Goal: Task Accomplishment & Management: Complete application form

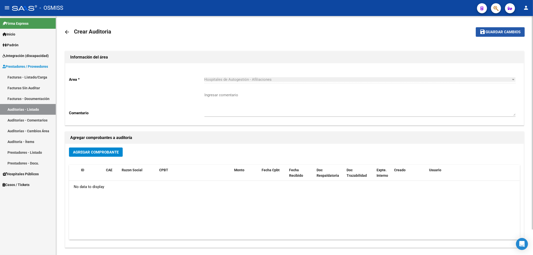
click at [488, 33] on span "Guardar cambios" at bounding box center [503, 32] width 35 height 5
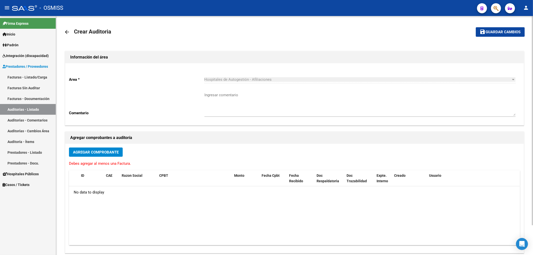
click at [119, 151] on span "Agregar Comprobante" at bounding box center [96, 152] width 46 height 5
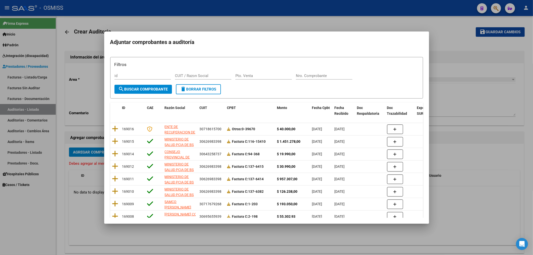
click at [302, 79] on div "Nro. Comprobante" at bounding box center [324, 76] width 57 height 8
type input "3458"
click at [154, 86] on button "search Buscar Comprobante" at bounding box center [144, 89] width 58 height 9
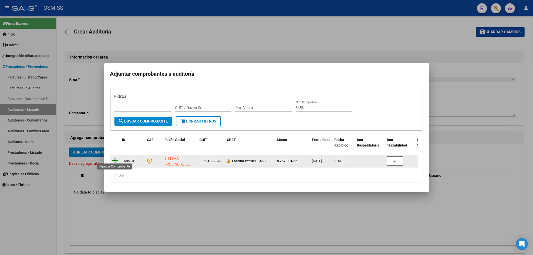
click at [117, 161] on icon at bounding box center [115, 160] width 6 height 7
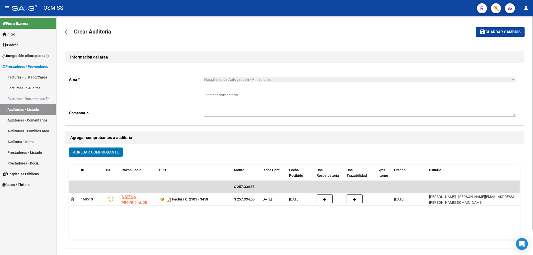
click at [496, 35] on button "save Guardar cambios" at bounding box center [500, 31] width 49 height 9
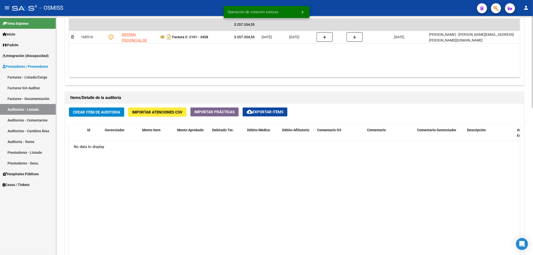
scroll to position [300, 0]
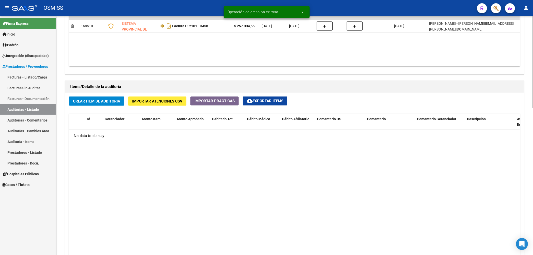
click at [119, 104] on button "Crear Item de Auditoria" at bounding box center [96, 101] width 55 height 9
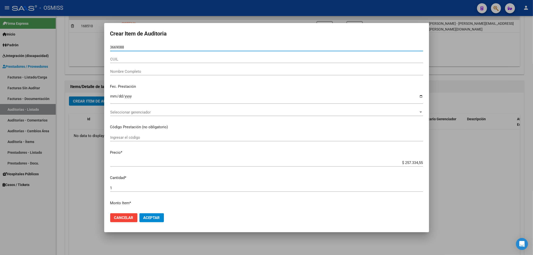
type input "36690882"
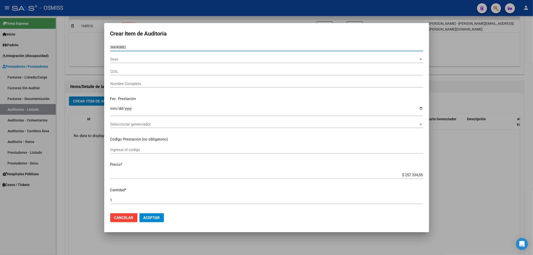
type input "27366908825"
type input "[PERSON_NAME]"
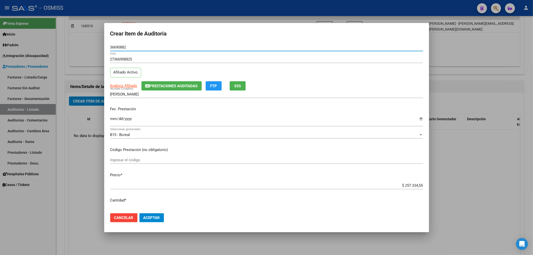
type input "36690882"
click at [169, 85] on span "Prestaciones Auditadas" at bounding box center [174, 86] width 48 height 5
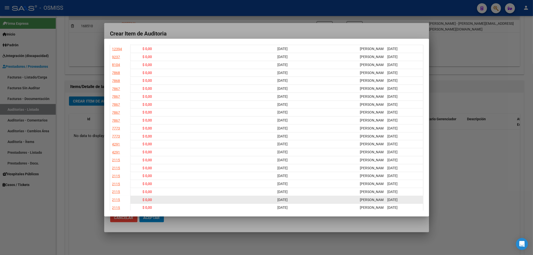
scroll to position [0, 0]
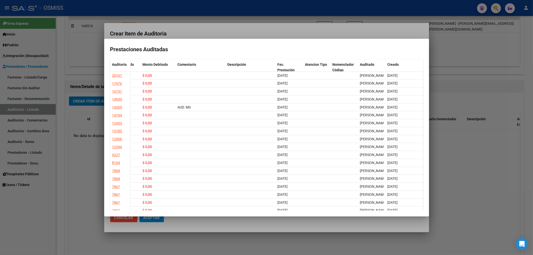
click at [227, 32] on div at bounding box center [266, 127] width 533 height 255
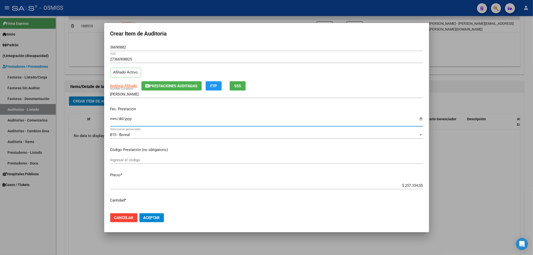
click at [115, 117] on input "Ingresar la fecha" at bounding box center [266, 121] width 313 height 8
type input "[DATE]"
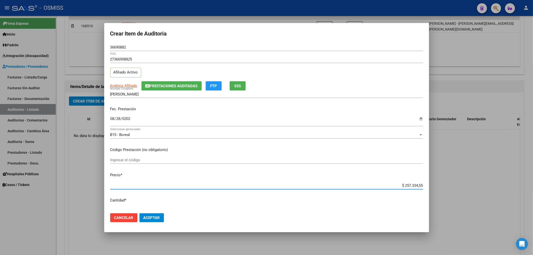
drag, startPoint x: 409, startPoint y: 186, endPoint x: 444, endPoint y: 187, distance: 34.5
click at [444, 187] on div "Crear Item de Auditoria 36690882 Nro Documento 27366908825 CUIL Afiliado Activo…" at bounding box center [266, 127] width 533 height 255
type input "$ 0,02"
type input "$ 0,21"
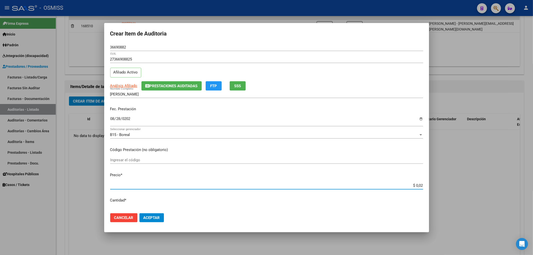
type input "$ 0,21"
type input "$ 2,10"
type input "$ 21,06"
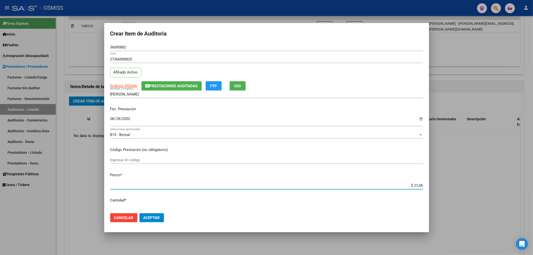
type input "$ 210,68"
type input "$ 2.106,80"
type input "$ 21.068,05"
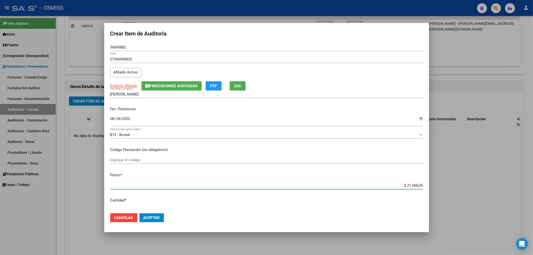
type input "$ 21.068,05"
click at [181, 85] on span "Prestaciones Auditadas" at bounding box center [174, 86] width 48 height 5
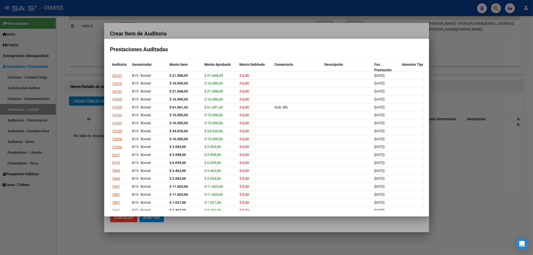
click at [197, 31] on div at bounding box center [266, 127] width 533 height 255
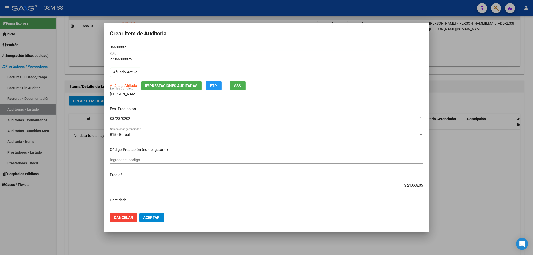
drag, startPoint x: 130, startPoint y: 45, endPoint x: 77, endPoint y: 50, distance: 53.0
click at [77, 50] on div "Crear Item de Auditoria 36690882 Nro Documento 27366908825 CUIL Afiliado Activo…" at bounding box center [266, 127] width 533 height 255
drag, startPoint x: 182, startPoint y: 47, endPoint x: 176, endPoint y: 47, distance: 6.3
click at [182, 47] on input "36690882" at bounding box center [266, 47] width 313 height 5
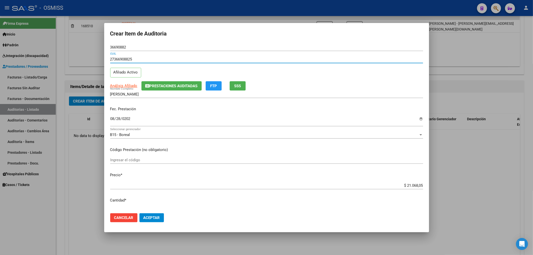
drag, startPoint x: 132, startPoint y: 61, endPoint x: 101, endPoint y: 62, distance: 31.3
click at [101, 62] on div "Crear Item de Auditoria 36690882 Nro Documento 27366908825 CUIL Afiliado Activo…" at bounding box center [266, 127] width 533 height 255
click at [150, 214] on button "Aceptar" at bounding box center [152, 217] width 25 height 9
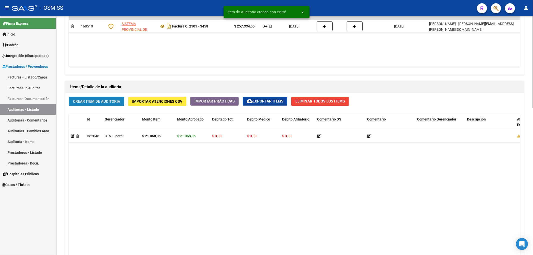
click at [88, 101] on span "Crear Item de Auditoria" at bounding box center [96, 101] width 47 height 5
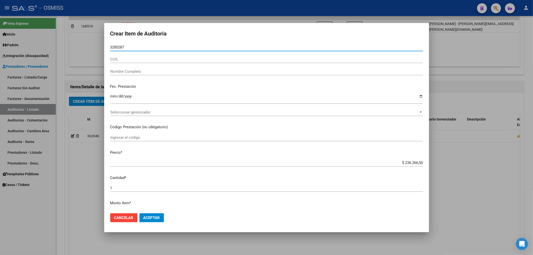
type input "32852878"
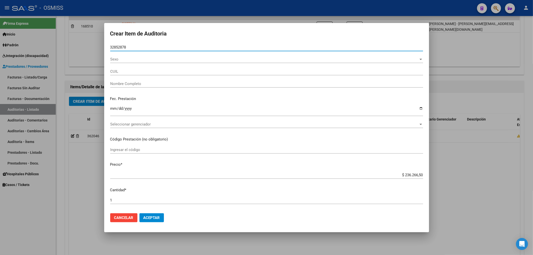
type input "27328528784"
type input "[PERSON_NAME]"
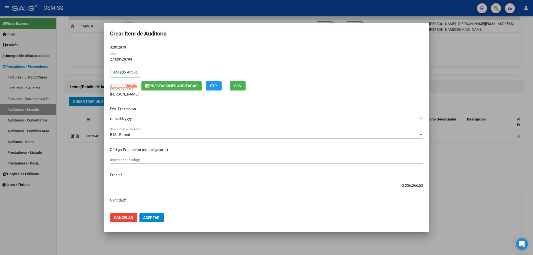
type input "32852878"
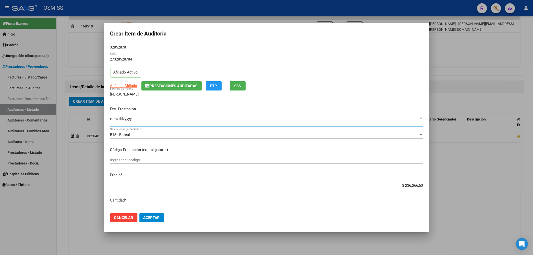
click at [114, 119] on input "Ingresar la fecha" at bounding box center [266, 121] width 313 height 8
type input "[DATE]"
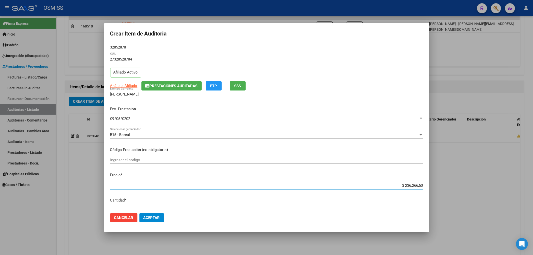
drag, startPoint x: 387, startPoint y: 183, endPoint x: 439, endPoint y: 184, distance: 51.8
click at [439, 184] on div "Crear Item de Auditoria 32852878 Nro Documento 27328528784 CUIL Afiliado Activo…" at bounding box center [266, 127] width 533 height 255
type input "$ 0,07"
type input "$ 0,70"
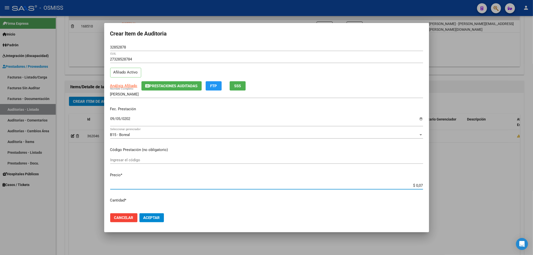
type input "$ 0,70"
type input "$ 7,02"
type input "$ 70,22"
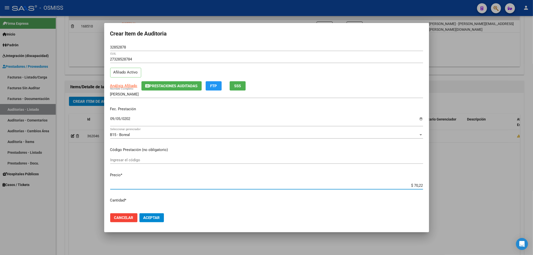
type input "$ 702,26"
type input "$ 7.022,68"
drag, startPoint x: 130, startPoint y: 48, endPoint x: 91, endPoint y: 47, distance: 39.5
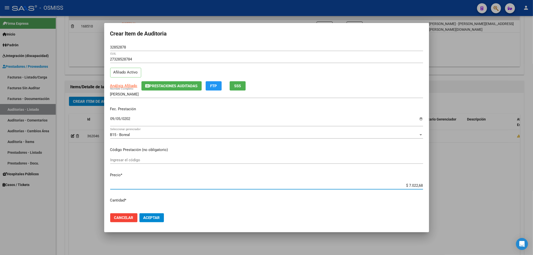
click at [38, 42] on div "Crear Item de Auditoria 32852878 Nro Documento 27328528784 CUIL Afiliado Activo…" at bounding box center [266, 127] width 533 height 255
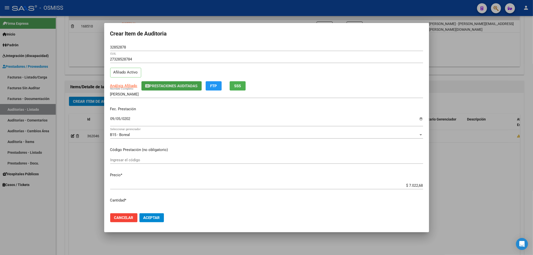
click at [184, 84] on span "Prestaciones Auditadas" at bounding box center [174, 86] width 48 height 5
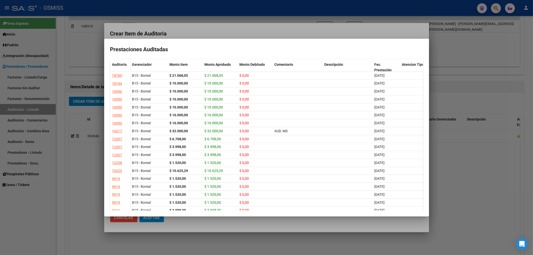
click at [221, 30] on div at bounding box center [266, 127] width 533 height 255
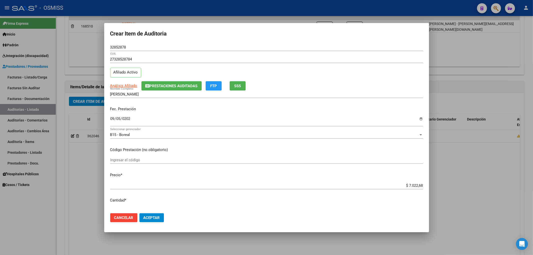
click at [216, 115] on div "Fec. Prestación [DATE] Ingresar la fecha" at bounding box center [266, 117] width 313 height 29
drag, startPoint x: 128, startPoint y: 47, endPoint x: 103, endPoint y: 47, distance: 24.5
click at [103, 47] on div "Crear Item de Auditoria 32852878 Nro Documento 27328528784 CUIL Afiliado Activo…" at bounding box center [266, 127] width 533 height 255
drag, startPoint x: 137, startPoint y: 58, endPoint x: 100, endPoint y: 58, distance: 37.5
click at [100, 58] on div "Crear Item de Auditoria 32852878 Nro Documento 27328528784 CUIL Afiliado Activo…" at bounding box center [266, 127] width 533 height 255
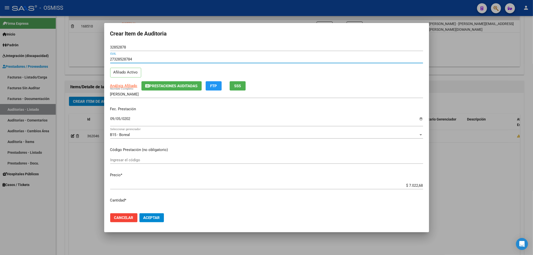
click at [301, 108] on p "Fec. Prestación" at bounding box center [266, 109] width 313 height 6
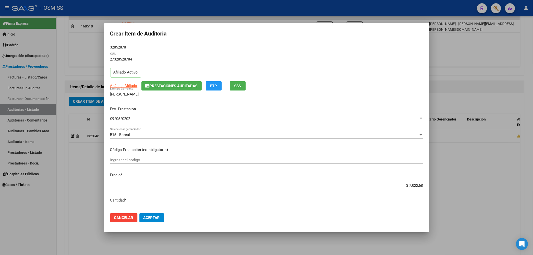
drag, startPoint x: 127, startPoint y: 47, endPoint x: 90, endPoint y: 51, distance: 37.7
click at [89, 43] on div "Crear Item de Auditoria 32852878 Nro Documento 27328528784 CUIL Afiliado Activo…" at bounding box center [266, 127] width 533 height 255
click at [199, 113] on div "Fec. Prestación [DATE] Ingresar la fecha" at bounding box center [266, 117] width 313 height 29
click at [157, 219] on span "Aceptar" at bounding box center [152, 218] width 17 height 5
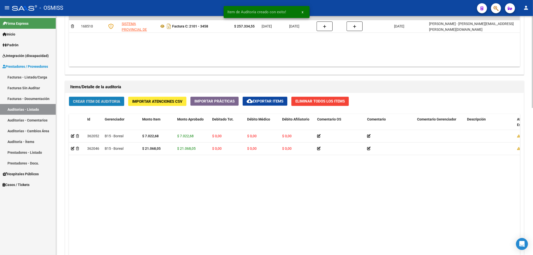
click at [97, 98] on button "Crear Item de Auditoria" at bounding box center [96, 101] width 55 height 9
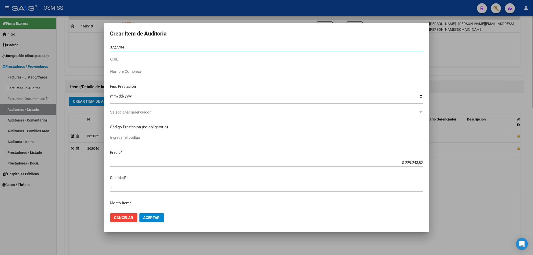
type input "37277048"
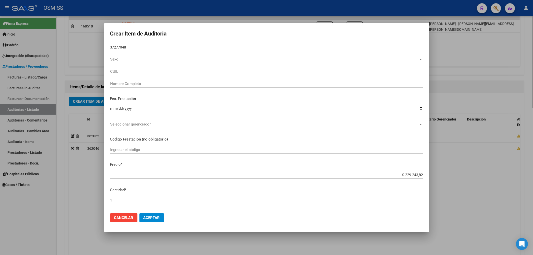
type input "24372770488"
type input "[PERSON_NAME] [PERSON_NAME]"
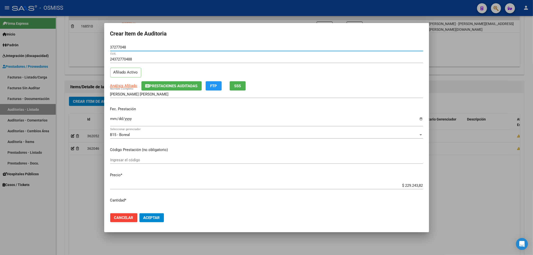
type input "37277048"
click at [116, 108] on p "Fec. Prestación" at bounding box center [266, 109] width 313 height 6
click at [115, 116] on div "Ingresar la fecha" at bounding box center [266, 121] width 313 height 11
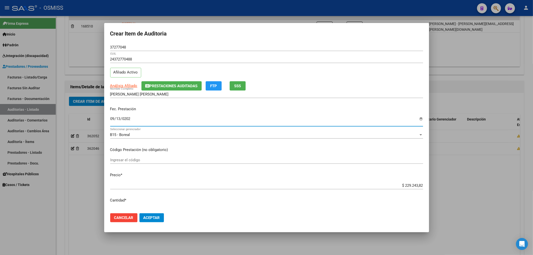
type input "[DATE]"
click at [165, 86] on span "Prestaciones Auditadas" at bounding box center [174, 86] width 48 height 5
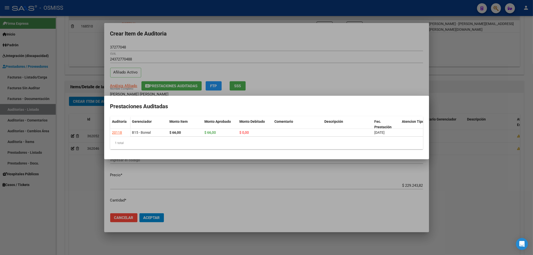
click at [285, 32] on div at bounding box center [266, 127] width 533 height 255
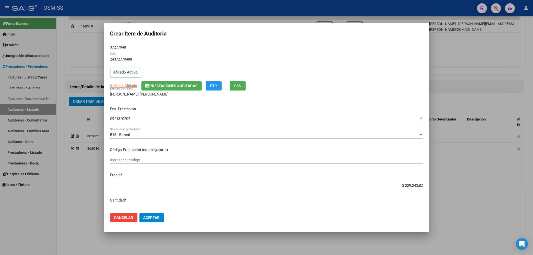
drag, startPoint x: 123, startPoint y: 46, endPoint x: 97, endPoint y: 46, distance: 25.5
click at [98, 46] on div "Crear Item de Auditoria 37277048 Nro Documento 24372770488 CUIL Afiliado Activo…" at bounding box center [266, 127] width 533 height 255
click at [147, 104] on div "Fec. Prestación [DATE] Ingresar la fecha" at bounding box center [266, 117] width 313 height 29
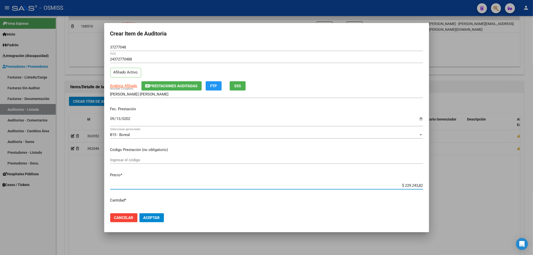
drag, startPoint x: 410, startPoint y: 187, endPoint x: 453, endPoint y: 185, distance: 43.1
click at [453, 185] on div "Crear Item de Auditoria 37277048 Nro Documento 24372770488 CUIL Afiliado Activo…" at bounding box center [266, 127] width 533 height 255
type input "$ 0,03"
type input "$ 0,37"
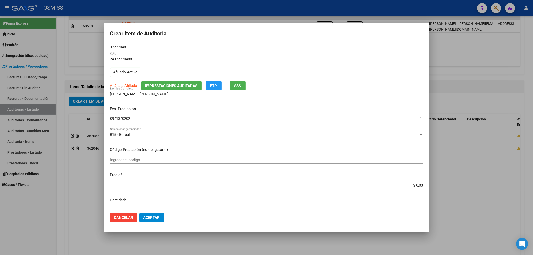
type input "$ 0,37"
type input "$ 3,72"
type input "$ 37,27"
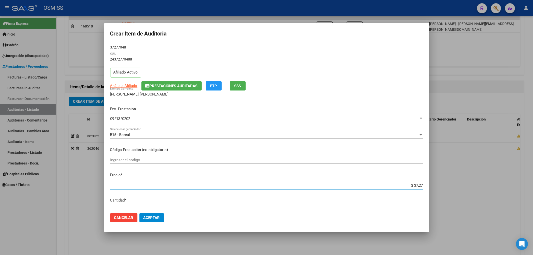
type input "$ 372,77"
type input "$ 3.727,70"
type input "$ 37.277,04"
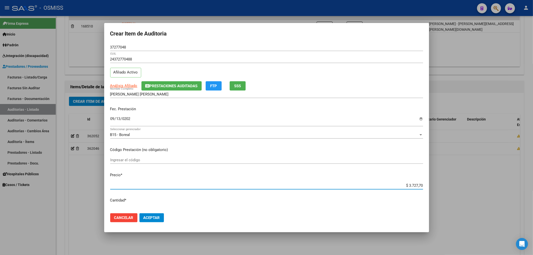
type input "$ 37.277,04"
type input "$ 372.770,48"
drag, startPoint x: 392, startPoint y: 184, endPoint x: 435, endPoint y: 186, distance: 43.3
click at [435, 186] on div "Crear Item de Auditoria 37277048 Nro Documento 24372770488 CUIL Afiliado Activo…" at bounding box center [266, 127] width 533 height 255
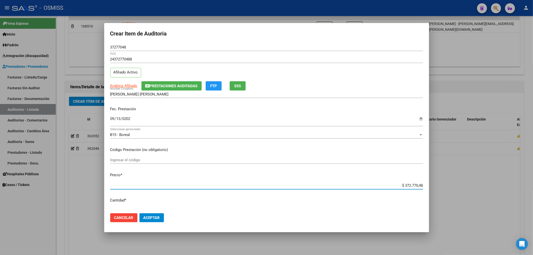
type input "$ 0,02"
type input "$ 0,21"
type input "$ 2,10"
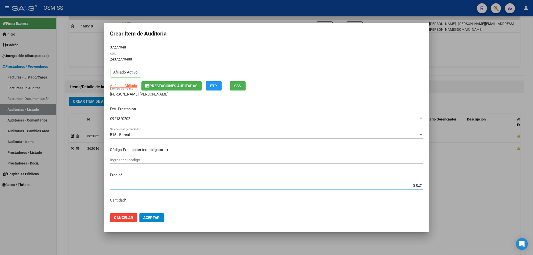
type input "$ 2,10"
type input "$ 21,06"
type input "$ 210,68"
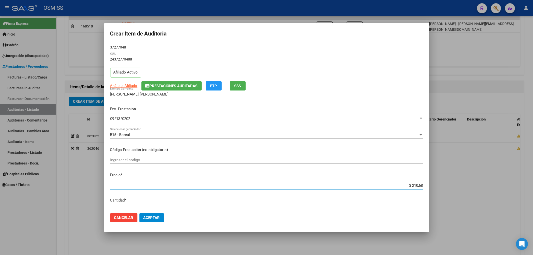
type input "$ 2.106,80"
type input "$ 21.068,05"
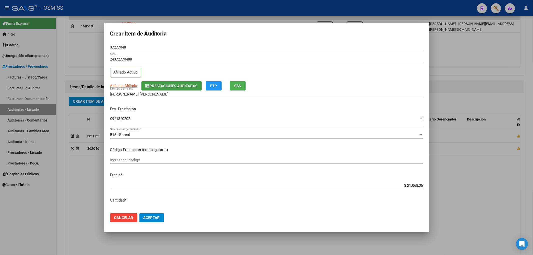
click at [167, 89] on button "Prestaciones Auditadas" at bounding box center [172, 85] width 60 height 9
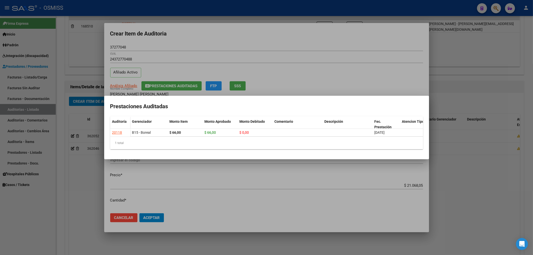
click at [215, 41] on div at bounding box center [266, 127] width 533 height 255
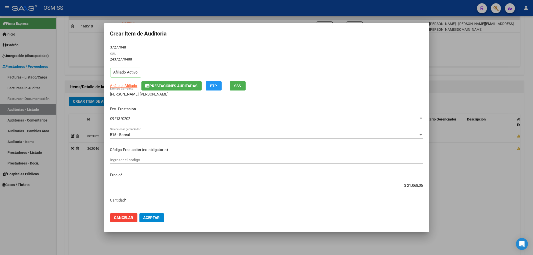
drag, startPoint x: 129, startPoint y: 47, endPoint x: 86, endPoint y: 47, distance: 42.8
click at [86, 47] on div "Crear Item de Auditoria 37277048 Nro Documento 24372770488 CUIL Afiliado Activo…" at bounding box center [266, 127] width 533 height 255
click at [155, 47] on input "37277048" at bounding box center [266, 47] width 313 height 5
drag, startPoint x: 143, startPoint y: 50, endPoint x: 139, endPoint y: 48, distance: 4.5
click at [141, 49] on div "37277048 Nro Documento" at bounding box center [266, 48] width 313 height 8
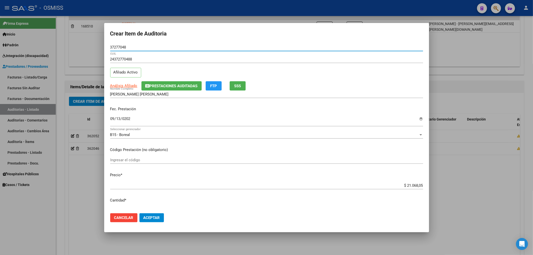
drag, startPoint x: 110, startPoint y: 46, endPoint x: 86, endPoint y: 46, distance: 23.3
click at [86, 46] on div "Crear Item de Auditoria 37277048 Nro Documento 24372770488 CUIL Afiliado Activo…" at bounding box center [266, 127] width 533 height 255
click at [152, 62] on div "24372770488 CUIL" at bounding box center [266, 60] width 313 height 8
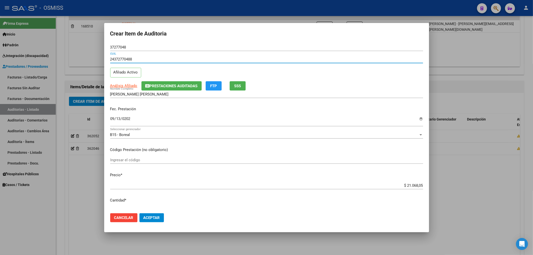
drag, startPoint x: 141, startPoint y: 60, endPoint x: 104, endPoint y: 58, distance: 36.5
click at [104, 58] on mat-dialog-content "37277048 Nro Documento 24372770488 CUIL Afiliado Activo Análisis Afiliado Prest…" at bounding box center [266, 127] width 325 height 166
click at [148, 216] on span "Aceptar" at bounding box center [152, 218] width 17 height 5
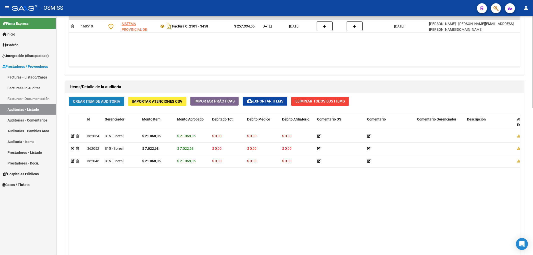
click at [103, 99] on span "Crear Item de Auditoria" at bounding box center [96, 101] width 47 height 5
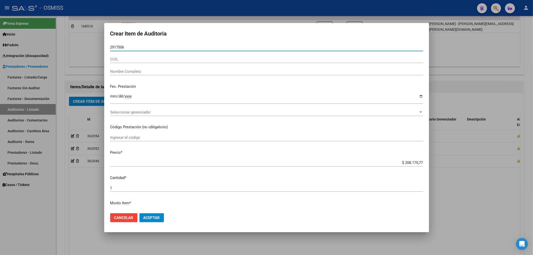
type input "29175061"
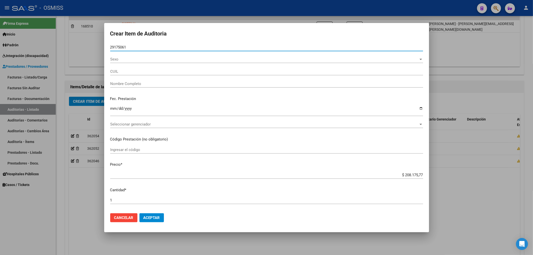
type input "20291750614"
type input "[PERSON_NAME] [PERSON_NAME]"
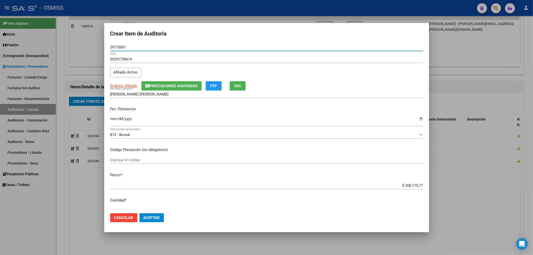
type input "29175061"
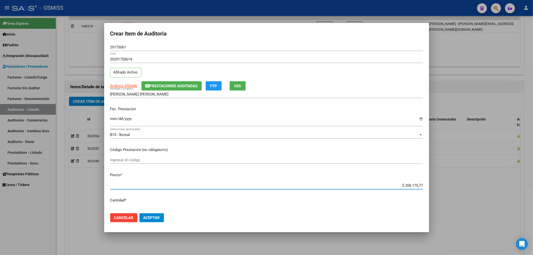
drag, startPoint x: 396, startPoint y: 187, endPoint x: 437, endPoint y: 187, distance: 41.0
click at [437, 187] on div "Crear Item de Auditoria 29175061 Nro Documento 20291750614 CUIL Afiliado Activo…" at bounding box center [266, 127] width 533 height 255
type input "$ 0,04"
type input "$ 0,48"
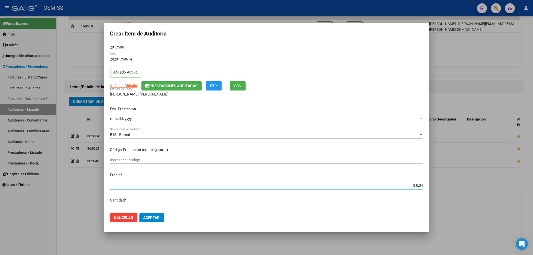
type input "$ 0,48"
type input "$ 4,89"
type input "$ 48,92"
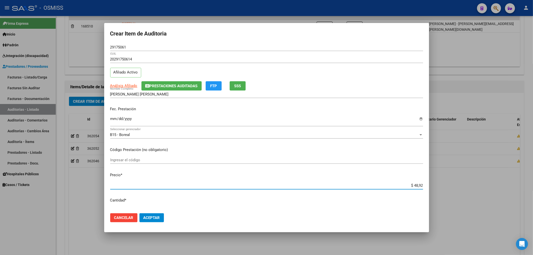
type input "$ 489,24"
type input "$ 4.892,47"
type input "$ 48.924,70"
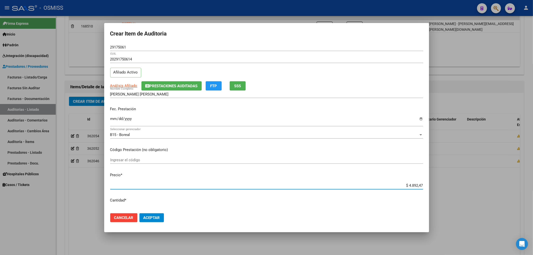
type input "$ 48.924,70"
click at [113, 117] on input "Ingresar la fecha" at bounding box center [266, 121] width 313 height 8
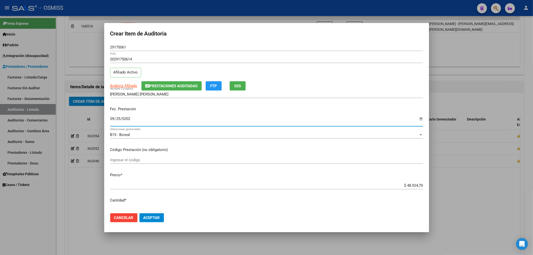
type input "[DATE]"
click at [169, 86] on span "Prestaciones Auditadas" at bounding box center [174, 86] width 48 height 5
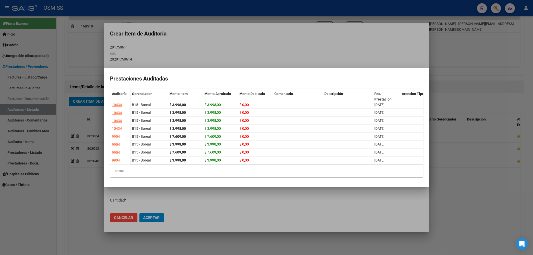
click at [176, 46] on div at bounding box center [266, 127] width 533 height 255
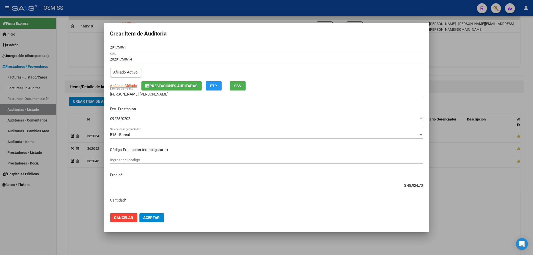
drag, startPoint x: 131, startPoint y: 46, endPoint x: 69, endPoint y: 46, distance: 61.8
click at [78, 45] on div "Crear Item de Auditoria 29175061 Nro Documento 20291750614 CUIL Afiliado Activo…" at bounding box center [266, 127] width 533 height 255
click at [214, 113] on div "Fec. Prestación [DATE] Ingresar la fecha" at bounding box center [266, 117] width 313 height 29
click at [204, 115] on div "Fec. Prestación [DATE] Ingresar la fecha" at bounding box center [266, 117] width 313 height 29
click at [159, 216] on span "Aceptar" at bounding box center [152, 218] width 17 height 5
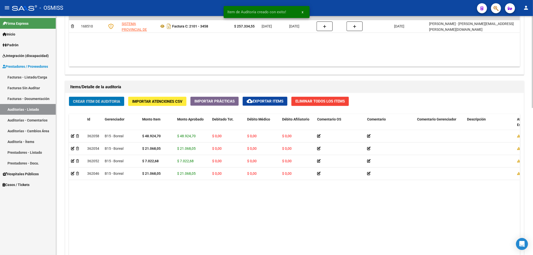
click at [109, 103] on span "Crear Item de Auditoria" at bounding box center [96, 101] width 47 height 5
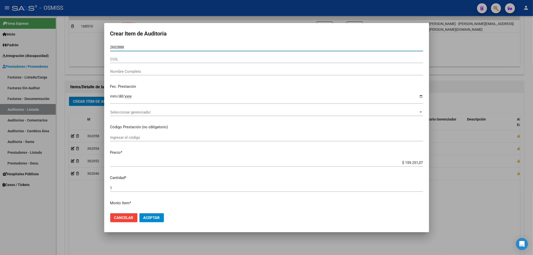
type input "26028888"
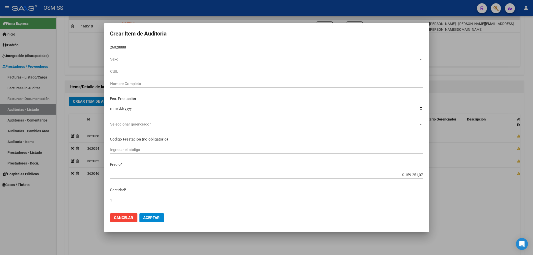
type input "20260288882"
type input "MADRID [PERSON_NAME]"
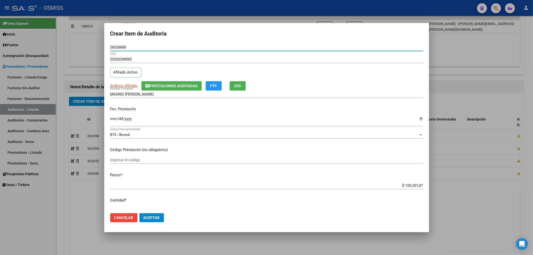
type input "26028888"
click at [174, 84] on span "Prestaciones Auditadas" at bounding box center [174, 86] width 48 height 5
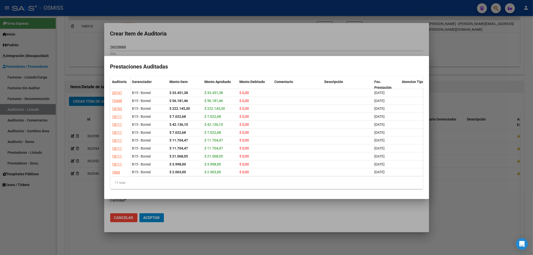
click at [232, 41] on div at bounding box center [266, 127] width 533 height 255
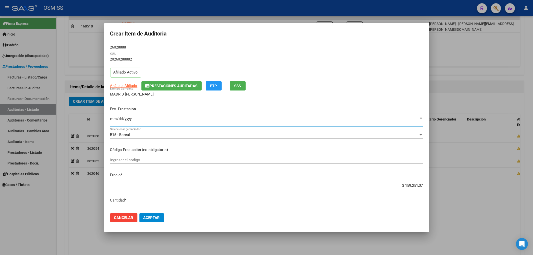
click at [116, 124] on input "Ingresar la fecha" at bounding box center [266, 121] width 313 height 8
type input "[DATE]"
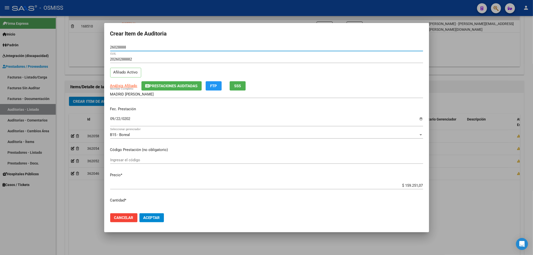
drag, startPoint x: 125, startPoint y: 48, endPoint x: 97, endPoint y: 48, distance: 27.8
click at [97, 48] on div "Crear Item de Auditoria 26028888 Nro Documento 20260288882 CUIL Afiliado Activo…" at bounding box center [266, 127] width 533 height 255
click at [193, 114] on div "Fec. Prestación [DATE] Ingresar la fecha" at bounding box center [266, 117] width 313 height 29
click at [156, 220] on span "Aceptar" at bounding box center [152, 218] width 17 height 5
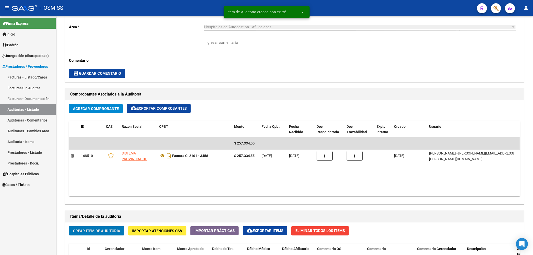
scroll to position [33, 0]
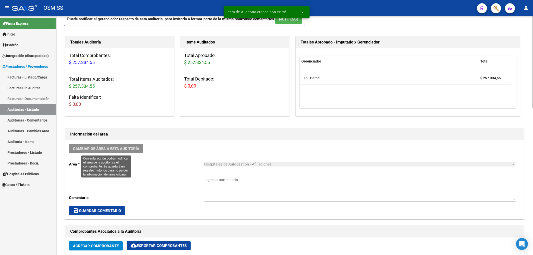
click at [134, 152] on button "Cambiar de área a esta auditoría" at bounding box center [106, 148] width 74 height 9
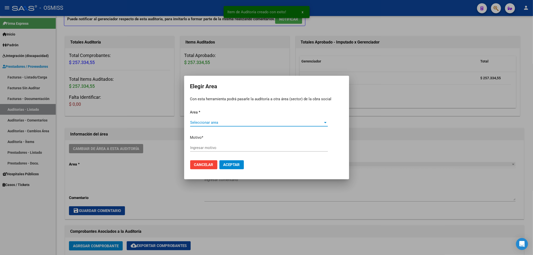
click at [221, 122] on span "Seleccionar area" at bounding box center [256, 122] width 133 height 5
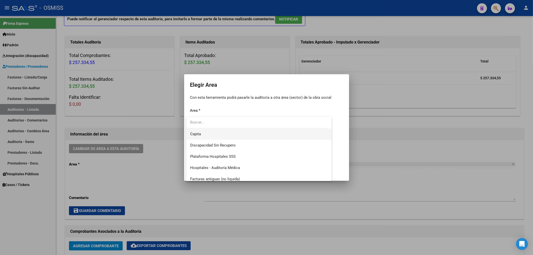
scroll to position [67, 0]
click at [228, 156] on span "Hospitales - Auditoría Médica" at bounding box center [215, 157] width 50 height 5
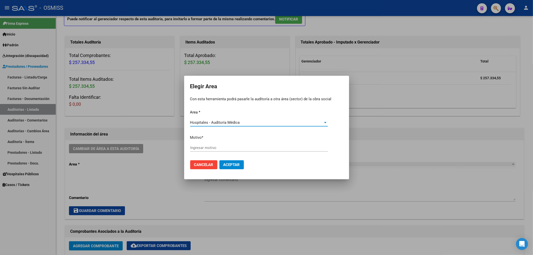
click at [211, 145] on div "Ingresar motivo" at bounding box center [259, 148] width 138 height 8
type input "Auditado"
click at [231, 173] on mat-dialog-actions "Cancelar Aceptar" at bounding box center [266, 164] width 153 height 17
click at [231, 166] on span "Aceptar" at bounding box center [232, 165] width 17 height 5
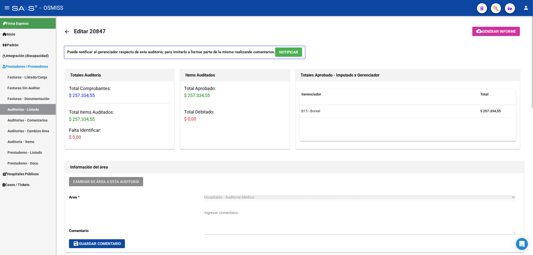
scroll to position [0, 0]
click at [67, 34] on mat-icon "arrow_back" at bounding box center [67, 32] width 6 height 6
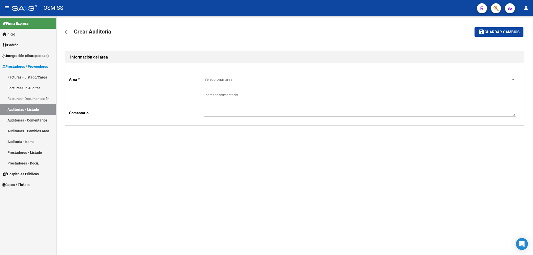
click at [220, 78] on span "Seleccionar area" at bounding box center [358, 79] width 307 height 5
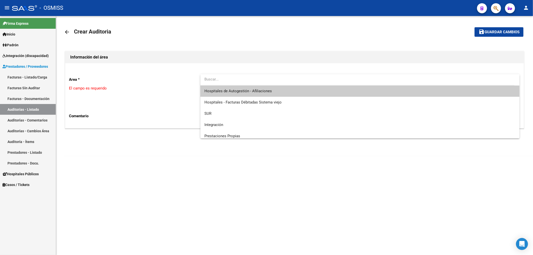
click at [232, 88] on span "Hospitales de Autogestión - Afiliaciones" at bounding box center [360, 91] width 311 height 11
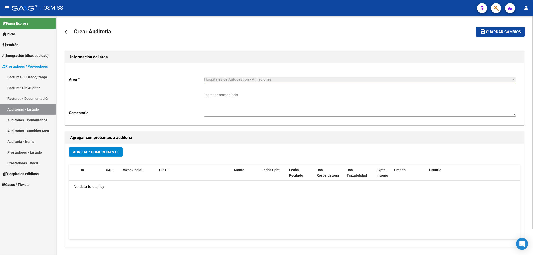
click at [121, 151] on button "Agregar Comprobante" at bounding box center [96, 152] width 54 height 9
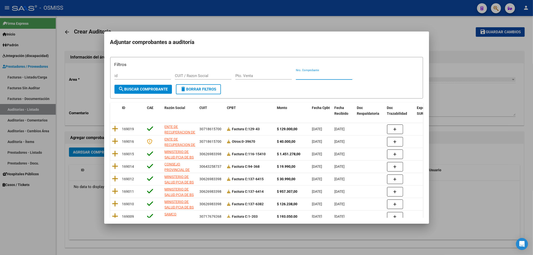
click at [308, 74] on input "Nro. Comprobante" at bounding box center [324, 76] width 57 height 5
type input "692"
click at [143, 88] on span "search Buscar Comprobante" at bounding box center [144, 89] width 50 height 5
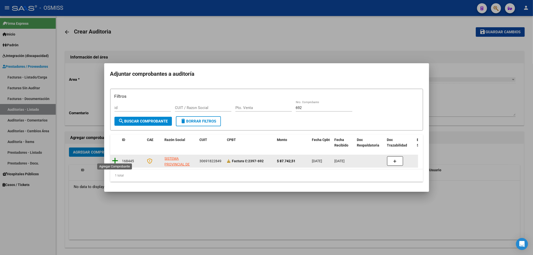
click at [116, 159] on icon at bounding box center [115, 160] width 6 height 7
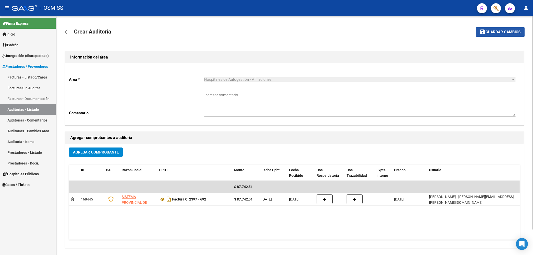
click at [522, 32] on button "save Guardar cambios" at bounding box center [500, 31] width 49 height 9
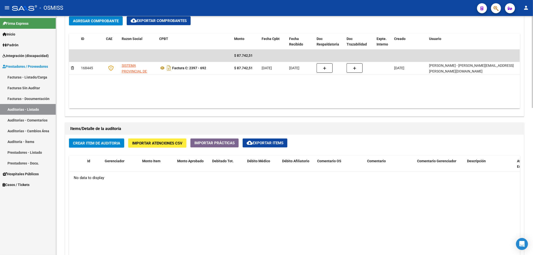
scroll to position [300, 0]
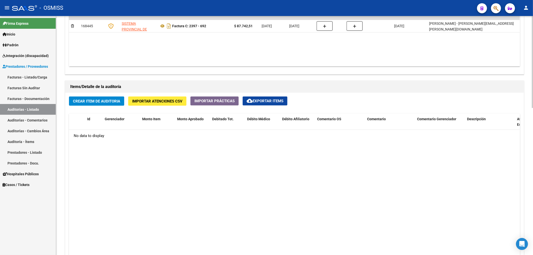
click at [114, 104] on button "Crear Item de Auditoria" at bounding box center [96, 101] width 55 height 9
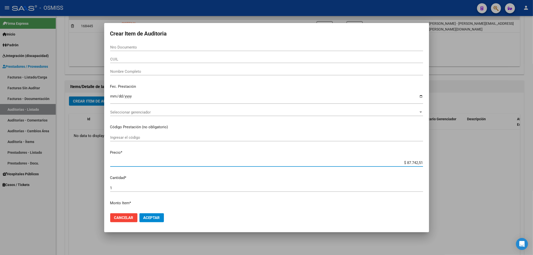
drag, startPoint x: 399, startPoint y: 163, endPoint x: 474, endPoint y: 155, distance: 75.6
click at [479, 162] on div "Crear Item de Auditoria Nro Documento CUIL Nombre Completo Fec. Prestación Ingr…" at bounding box center [266, 127] width 533 height 255
type input "$ 0,01"
type input "$ 0,13"
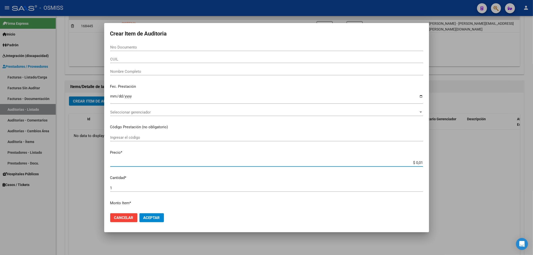
type input "$ 0,13"
type input "$ 1,32"
type input "$ 13,21"
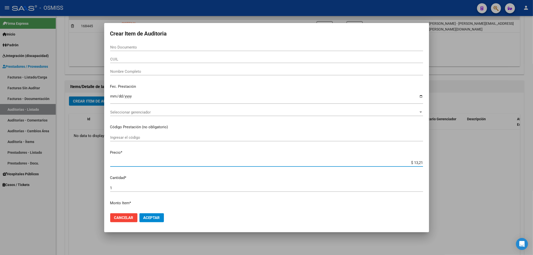
type input "$ 132,14"
type input "$ 1.321,43"
type input "$ 13.214,34"
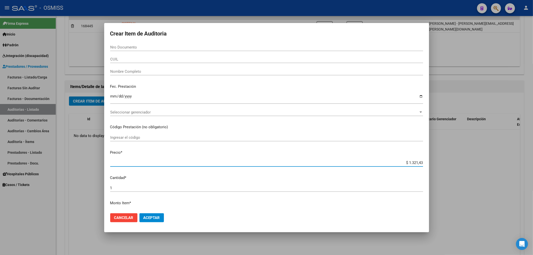
type input "$ 13.214,34"
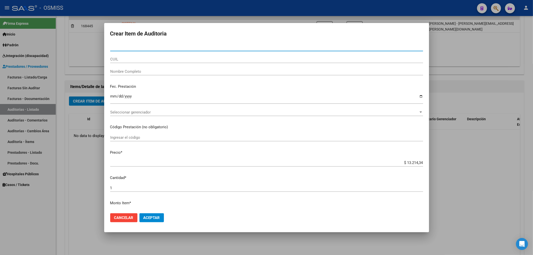
click at [131, 48] on input "Nro Documento" at bounding box center [266, 47] width 313 height 5
type input "24621598"
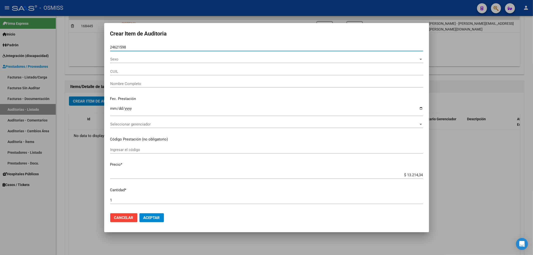
type input "20246215988"
type input "[PERSON_NAME]"
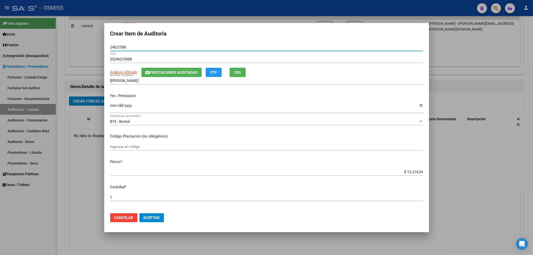
type input "24621598"
click at [151, 70] on span "Prestaciones Auditadas" at bounding box center [174, 72] width 48 height 5
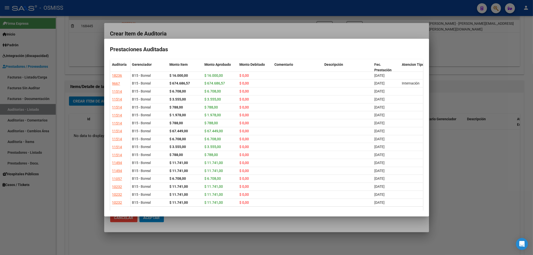
click at [215, 35] on div at bounding box center [266, 127] width 533 height 255
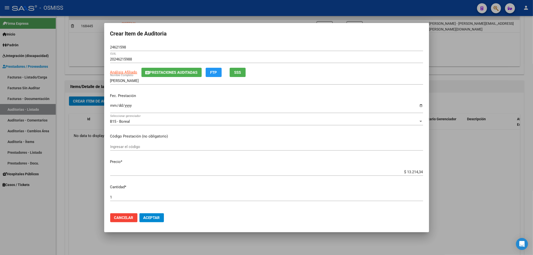
click at [113, 108] on input "Ingresar la fecha" at bounding box center [266, 108] width 313 height 8
type input "[DATE]"
drag, startPoint x: 129, startPoint y: 49, endPoint x: 92, endPoint y: 50, distance: 36.3
click at [94, 50] on div "Crear Item de Auditoria 24621598 Nro Documento 20246215988 CUIL Análisis Afilia…" at bounding box center [266, 127] width 533 height 255
click at [199, 100] on div "Fec. Prestación [DATE] Ingresar la fecha" at bounding box center [266, 103] width 313 height 29
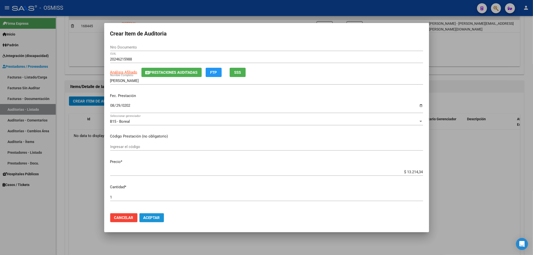
click at [159, 216] on span "Aceptar" at bounding box center [152, 218] width 17 height 5
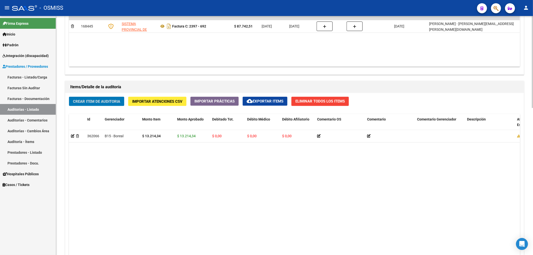
click at [107, 105] on button "Crear Item de Auditoria" at bounding box center [96, 101] width 55 height 9
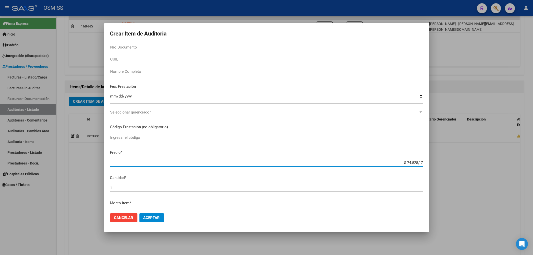
drag, startPoint x: 399, startPoint y: 163, endPoint x: 443, endPoint y: 166, distance: 44.4
click at [446, 166] on div "Crear Item de Auditoria Nro Documento CUIL Nombre Completo Fec. Prestación Ingr…" at bounding box center [266, 127] width 533 height 255
type input "$ 0,02"
type input "$ 0,22"
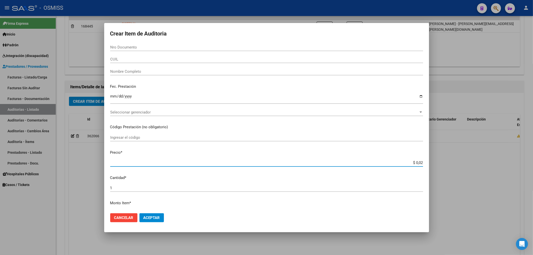
type input "$ 0,22"
type input "$ 2,25"
type input "$ 22,50"
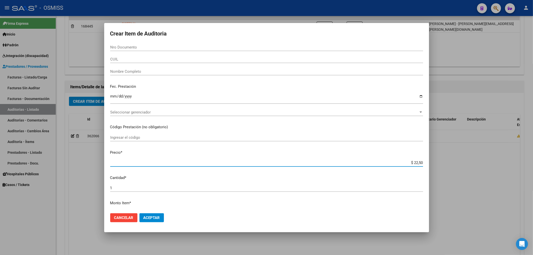
type input "$ 225,01"
type input "$ 2.250,18"
type input "$ 22.501,83"
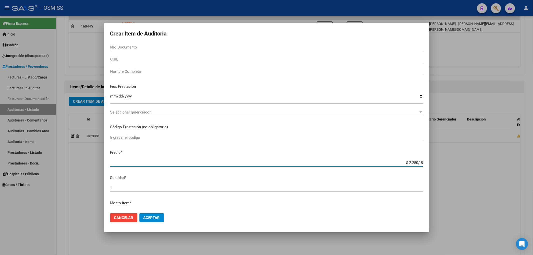
type input "$ 22.501,83"
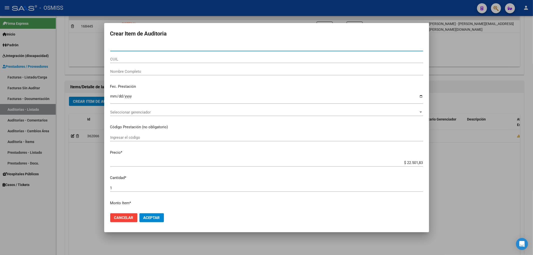
click at [120, 49] on input "Nro Documento" at bounding box center [266, 47] width 313 height 5
type input "2189"
type input "2189.3"
type input "21893126"
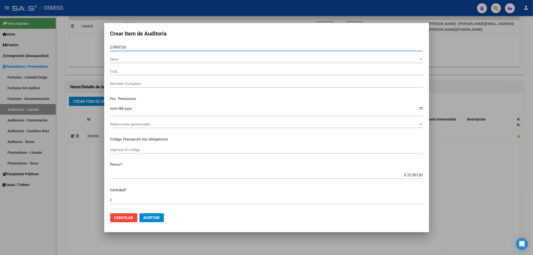
type input "20218931260"
type input "[PERSON_NAME]"
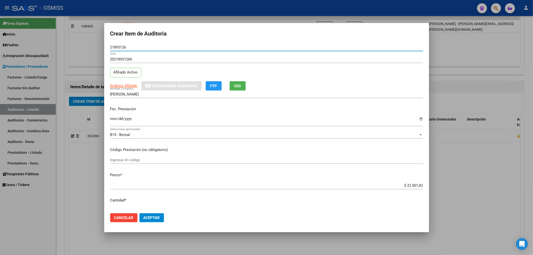
type input "21893126"
click at [112, 120] on input "Ingresar la fecha" at bounding box center [266, 121] width 313 height 8
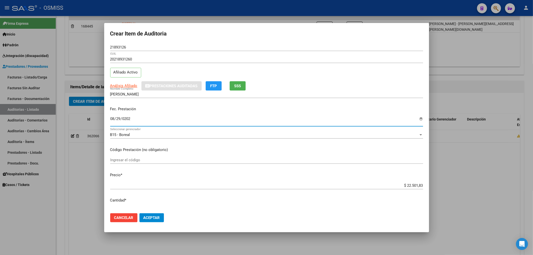
type input "[DATE]"
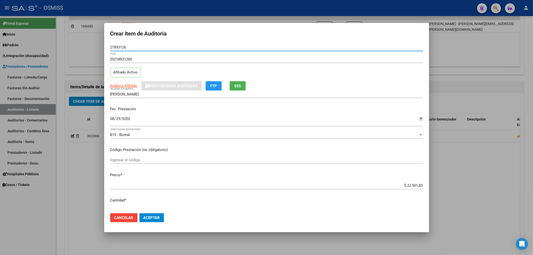
drag, startPoint x: 131, startPoint y: 48, endPoint x: 101, endPoint y: 47, distance: 30.8
click at [101, 47] on div "Crear Item de Auditoria 21893126 Nro Documento 20218931260 CUIL Afiliado Activo…" at bounding box center [266, 127] width 533 height 255
click at [90, 178] on div at bounding box center [266, 127] width 533 height 255
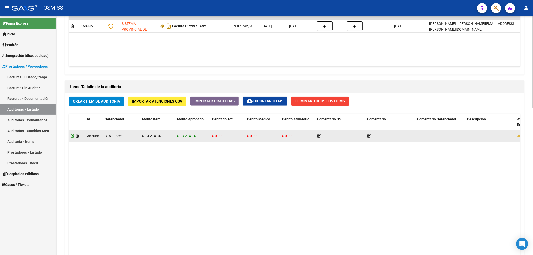
click at [74, 136] on icon at bounding box center [73, 136] width 4 height 4
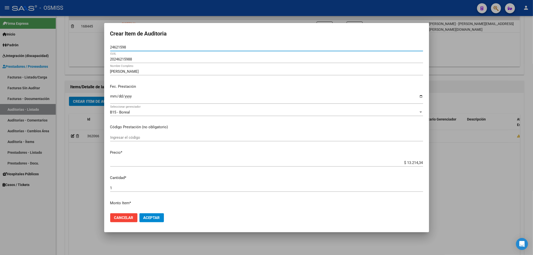
click at [69, 180] on div at bounding box center [266, 127] width 533 height 255
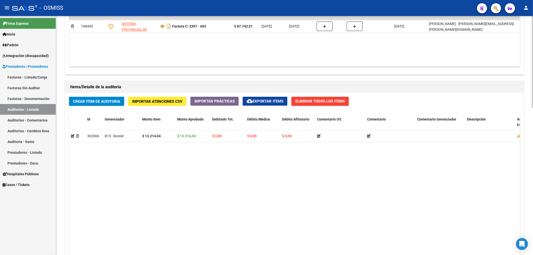
click at [95, 97] on button "Crear Item de Auditoria" at bounding box center [96, 101] width 55 height 9
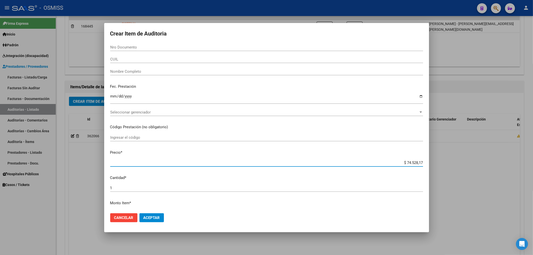
drag, startPoint x: 396, startPoint y: 163, endPoint x: 447, endPoint y: 169, distance: 51.4
click at [447, 169] on div "Crear Item de Auditoria Nro Documento CUIL Nombre Completo Fec. Prestación Ingr…" at bounding box center [266, 127] width 533 height 255
type input "$ 0,02"
type input "$ 0,22"
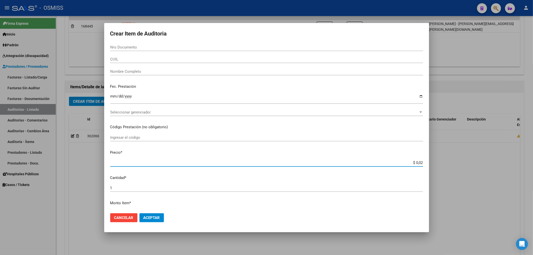
type input "$ 0,22"
type input "$ 2,25"
type input "$ 22,50"
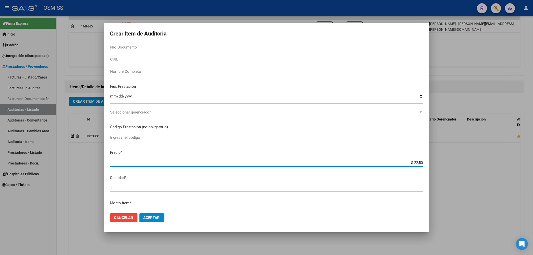
type input "$ 225,01"
type input "$ 2.250,18"
type input "$ 22.501,83"
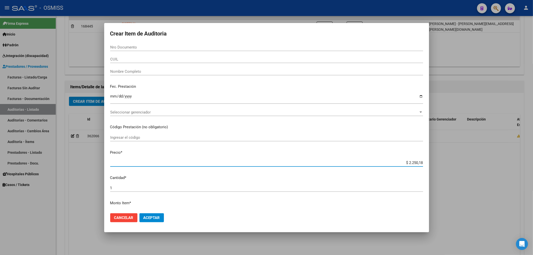
type input "$ 22.501,83"
click at [135, 49] on input "Nro Documento" at bounding box center [266, 47] width 313 height 5
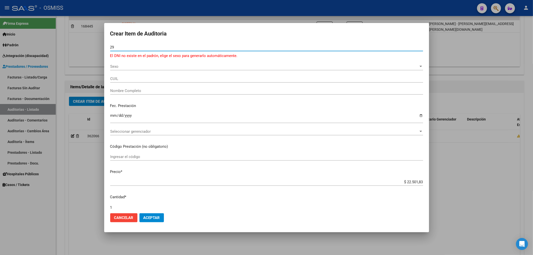
type input "2"
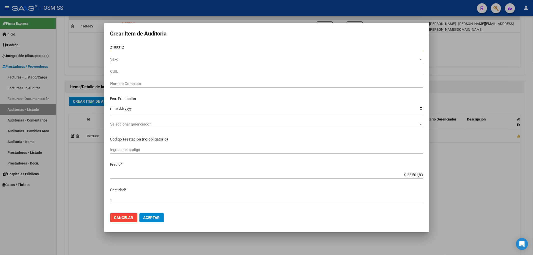
type input "21893126"
type input "20218931260"
type input "[PERSON_NAME]"
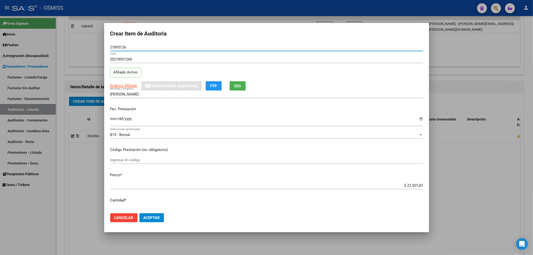
type input "21893126"
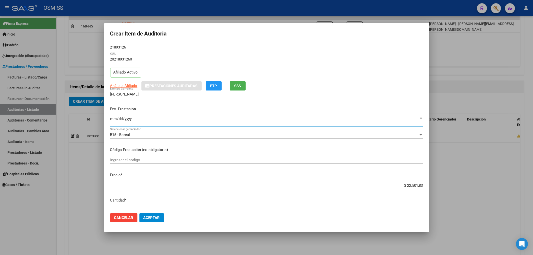
click at [116, 123] on input "Ingresar la fecha" at bounding box center [266, 121] width 313 height 8
type input "[DATE]"
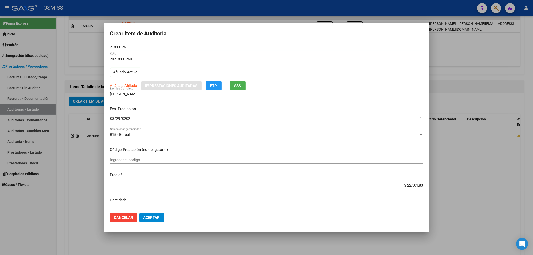
drag, startPoint x: 129, startPoint y: 49, endPoint x: 86, endPoint y: 48, distance: 43.5
click at [89, 45] on div "Crear Item de Auditoria 21893126 Nro Documento 20218931260 CUIL Afiliado Activo…" at bounding box center [266, 127] width 533 height 255
click at [189, 109] on p "Fec. Prestación" at bounding box center [266, 109] width 313 height 6
click at [157, 219] on span "Aceptar" at bounding box center [152, 218] width 17 height 5
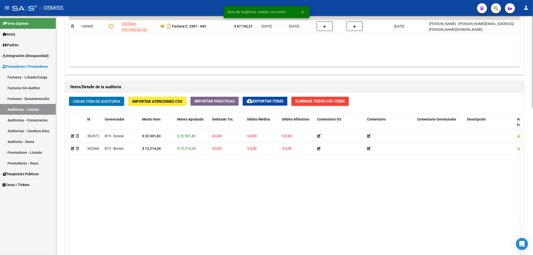
click at [98, 104] on span "Crear Item de Auditoria" at bounding box center [96, 101] width 47 height 5
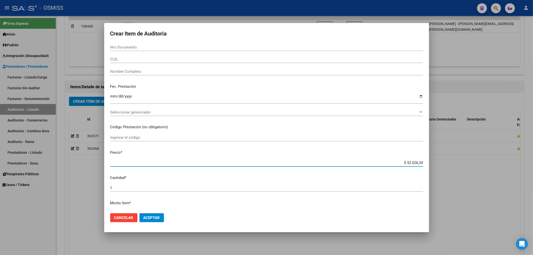
drag, startPoint x: 399, startPoint y: 163, endPoint x: 437, endPoint y: 166, distance: 38.2
click at [437, 166] on div "Crear Item de Auditoria Nro Documento CUIL Nombre Completo Fec. Prestación Ingr…" at bounding box center [266, 127] width 533 height 255
type input "$ 0,01"
type input "$ 0,16"
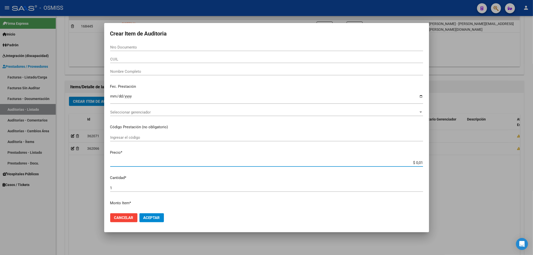
type input "$ 0,16"
type input "$ 1,63"
type input "$ 16,31"
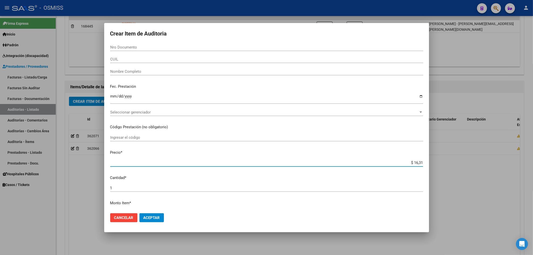
type input "$ 163,10"
type input "$ 1.631,01"
type input "$ 16.310,17"
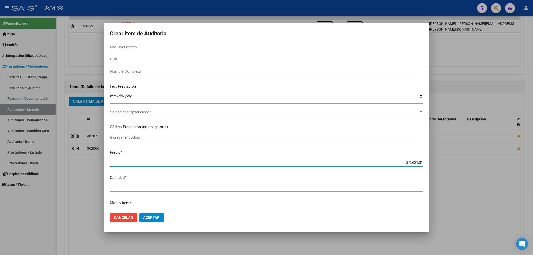
type input "$ 16.310,17"
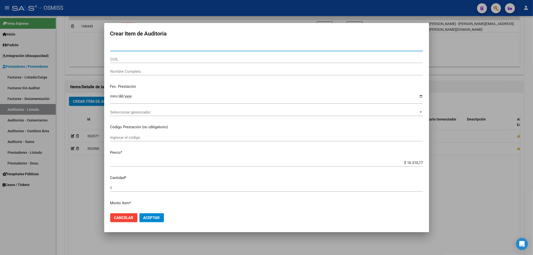
click at [132, 45] on input "Nro Documento" at bounding box center [266, 47] width 313 height 5
type input "27365230"
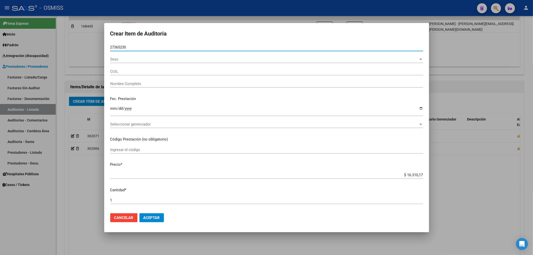
type input "20273652303"
type input "[PERSON_NAME]"
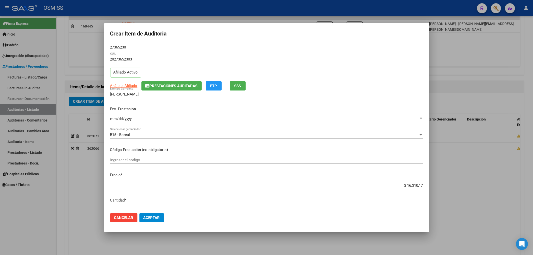
type input "27365230"
click at [114, 119] on input "Ingresar la fecha" at bounding box center [266, 121] width 313 height 8
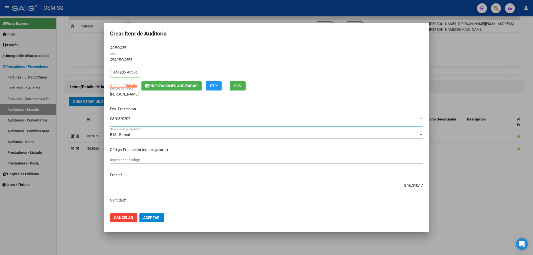
type input "[DATE]"
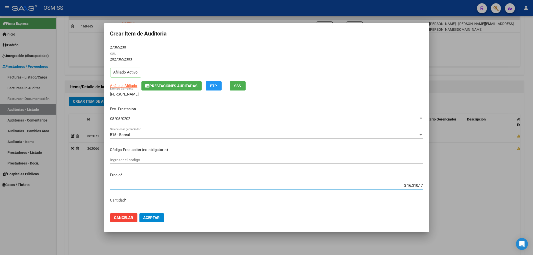
drag, startPoint x: 395, startPoint y: 186, endPoint x: 475, endPoint y: 183, distance: 79.4
click at [475, 183] on div "Crear Item de Auditoria 27365230 Nro Documento 20273652303 CUIL Afiliado Activo…" at bounding box center [266, 127] width 533 height 255
click at [188, 85] on span "Prestaciones Auditadas" at bounding box center [174, 86] width 48 height 5
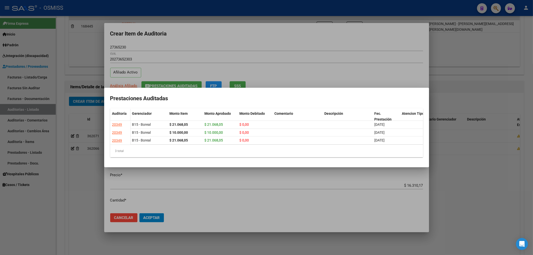
click at [190, 49] on div at bounding box center [266, 127] width 533 height 255
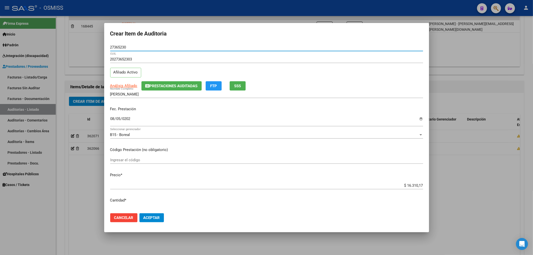
drag, startPoint x: 125, startPoint y: 48, endPoint x: 104, endPoint y: 47, distance: 21.3
click at [104, 47] on mat-dialog-content "27365230 Nro Documento 20273652303 CUIL Afiliado Activo Análisis Afiliado Prest…" at bounding box center [266, 127] width 325 height 166
click at [203, 115] on div "Fec. Prestación [DATE] Ingresar la fecha" at bounding box center [266, 117] width 313 height 29
click at [158, 214] on button "Aceptar" at bounding box center [152, 217] width 25 height 9
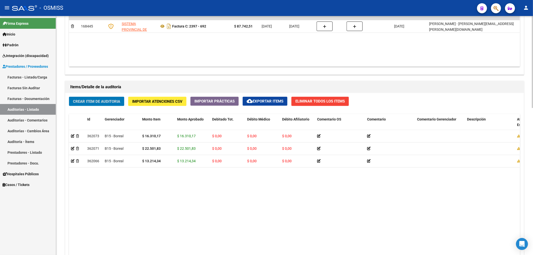
click at [90, 98] on button "Crear Item de Auditoria" at bounding box center [96, 101] width 55 height 9
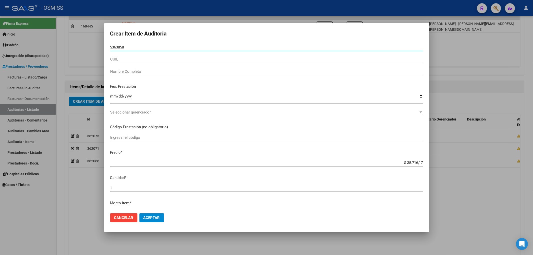
type input "53638585"
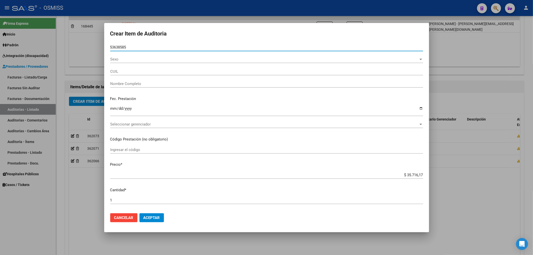
type input "27536385857"
type input "[PERSON_NAME] [PERSON_NAME]"
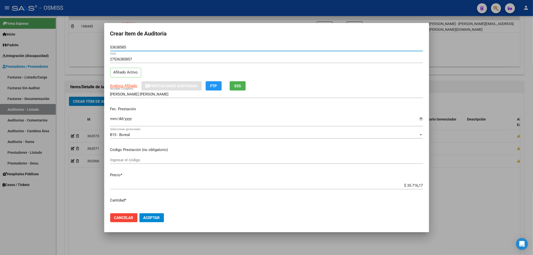
type input "53638585"
click at [114, 120] on input "Ingresar la fecha" at bounding box center [266, 121] width 313 height 8
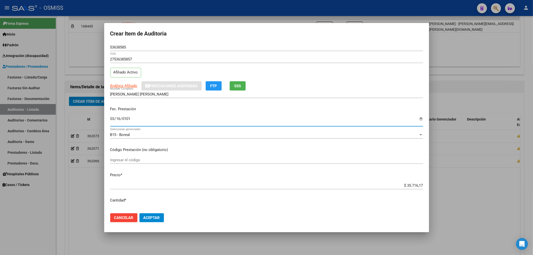
type input "[DATE]"
click at [113, 123] on input "[DATE]" at bounding box center [266, 121] width 313 height 8
click at [114, 120] on input "[DATE]" at bounding box center [266, 121] width 313 height 8
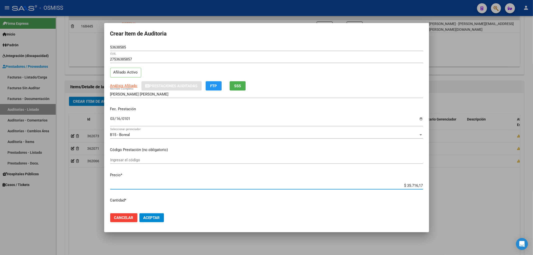
drag, startPoint x: 433, startPoint y: 184, endPoint x: 509, endPoint y: 184, distance: 76.0
click at [511, 184] on div "Crear Item de Auditoria 53638585 Nro Documento 27536385857 CUIL Afiliado Activo…" at bounding box center [266, 127] width 533 height 255
type input "$ 0,01"
type input "$ 0,16"
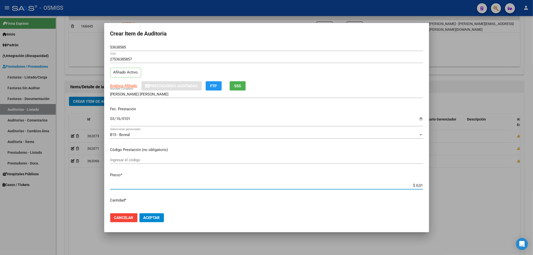
type input "$ 0,16"
type input "$ 1,63"
type input "$ 16,31"
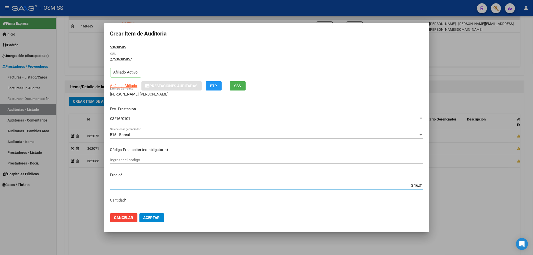
type input "$ 163,10"
type input "$ 1.631,01"
type input "$ 16.310,17"
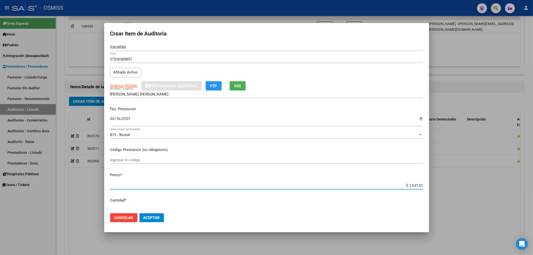
type input "$ 16.310,17"
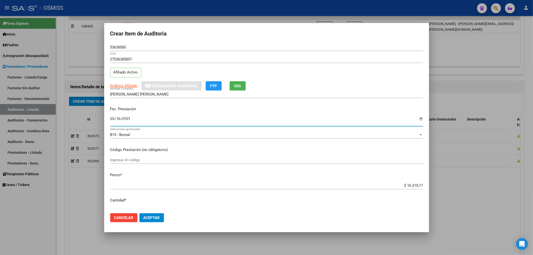
click at [114, 117] on input "[DATE]" at bounding box center [266, 121] width 313 height 8
type input "[DATE]"
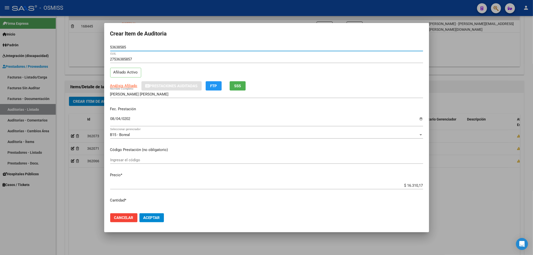
drag, startPoint x: 131, startPoint y: 47, endPoint x: 99, endPoint y: 46, distance: 32.8
click at [99, 46] on div "Crear Item de Auditoria 53638585 Nro Documento 27536385857 CUIL Afiliado Activo…" at bounding box center [266, 127] width 533 height 255
click at [151, 118] on input "[DATE]" at bounding box center [266, 121] width 313 height 8
click at [145, 213] on button "Aceptar" at bounding box center [152, 217] width 25 height 9
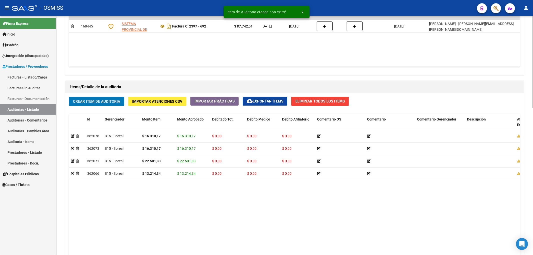
click at [99, 107] on div "Crear Item de Auditoria Importar Atenciones CSV Importar Prácticas cloud_downlo…" at bounding box center [294, 196] width 459 height 207
click at [100, 104] on span "Crear Item de Auditoria" at bounding box center [96, 101] width 47 height 5
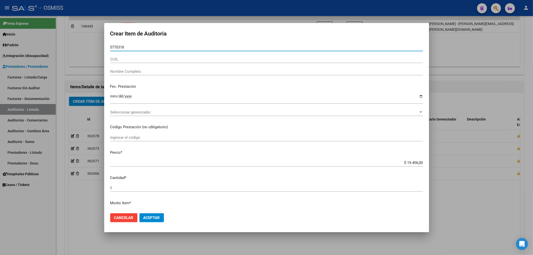
type input "57703184"
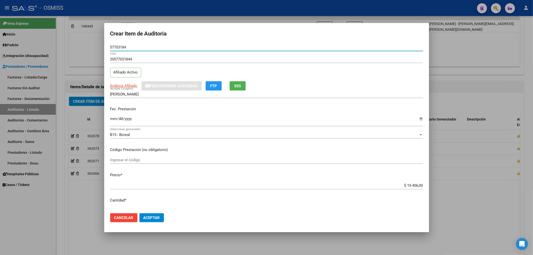
click at [112, 120] on input "Ingresar la fecha" at bounding box center [266, 121] width 313 height 8
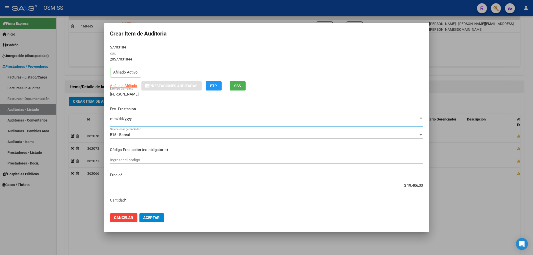
drag, startPoint x: 129, startPoint y: 48, endPoint x: 82, endPoint y: 46, distance: 46.5
click at [82, 46] on div "Crear Item de Auditoria 57703184 Nro Documento 20577031844 CUIL Afiliado Activo…" at bounding box center [266, 127] width 533 height 255
click at [188, 114] on div "Fec. Prestación [DATE] Ingresar la fecha" at bounding box center [266, 117] width 313 height 29
click at [152, 218] on span "Aceptar" at bounding box center [152, 218] width 17 height 5
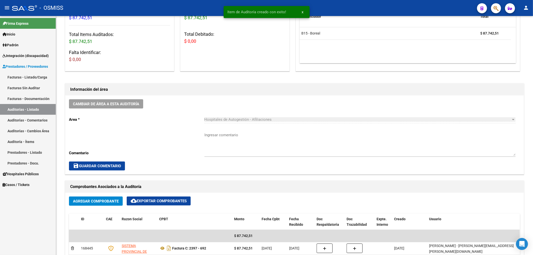
scroll to position [67, 0]
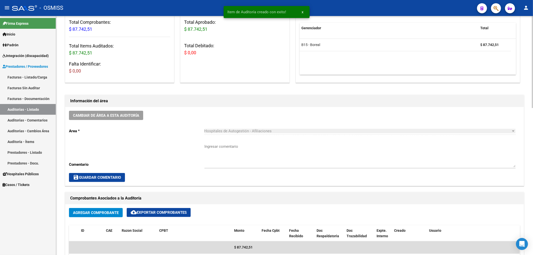
click at [120, 117] on span "Cambiar de área a esta auditoría" at bounding box center [106, 115] width 66 height 5
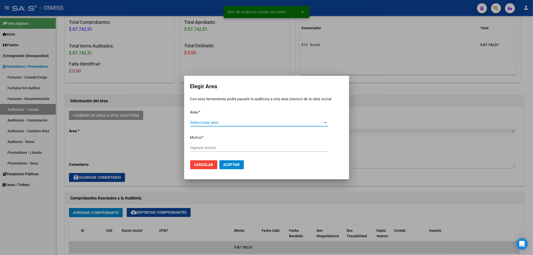
click at [225, 124] on span "Seleccionar area" at bounding box center [256, 122] width 133 height 5
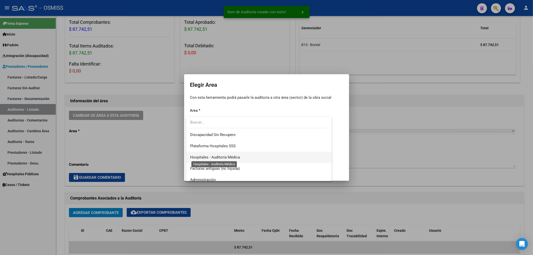
click at [230, 155] on span "Hospitales - Auditoría Médica" at bounding box center [215, 157] width 50 height 5
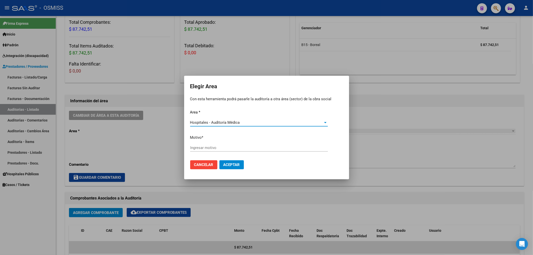
click at [212, 149] on input "Ingresar motivo" at bounding box center [259, 148] width 138 height 5
click at [233, 167] on button "Aceptar" at bounding box center [232, 164] width 25 height 9
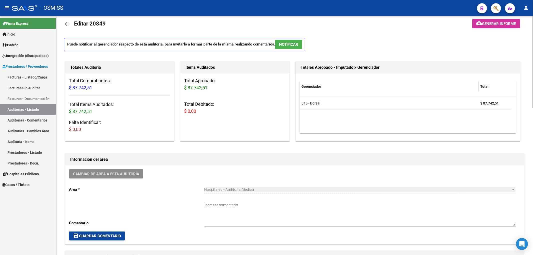
scroll to position [0, 0]
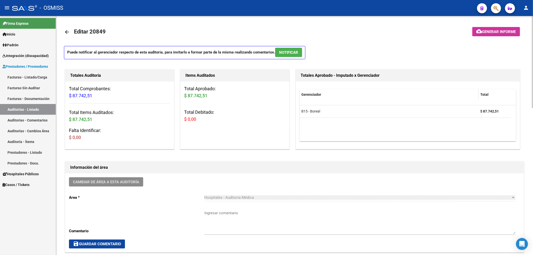
click at [67, 33] on mat-icon "arrow_back" at bounding box center [67, 32] width 6 height 6
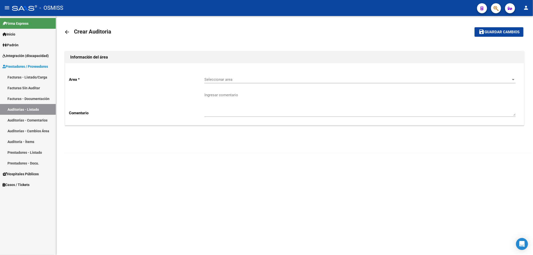
click at [220, 79] on span "Seleccionar area" at bounding box center [358, 79] width 307 height 5
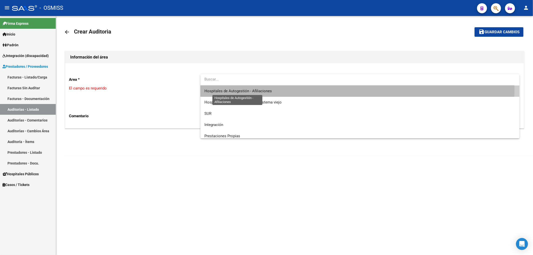
click at [226, 89] on span "Hospitales de Autogestión - Afiliaciones" at bounding box center [239, 91] width 68 height 5
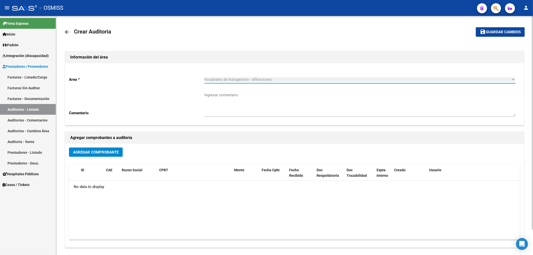
click at [102, 153] on span "Agregar Comprobante" at bounding box center [96, 152] width 46 height 5
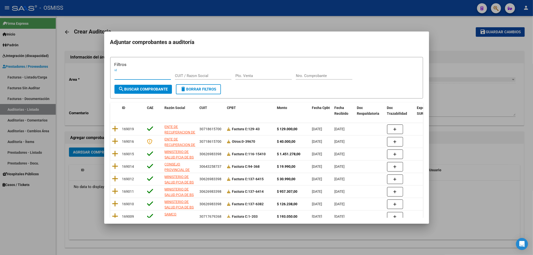
click at [311, 77] on input "Nro. Comprobante" at bounding box center [324, 76] width 57 height 5
click at [129, 89] on span "search Buscar Comprobante" at bounding box center [144, 89] width 50 height 5
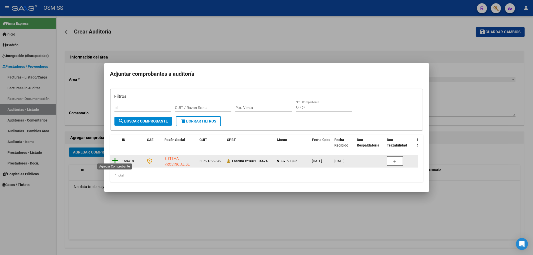
click at [117, 158] on icon at bounding box center [115, 160] width 6 height 7
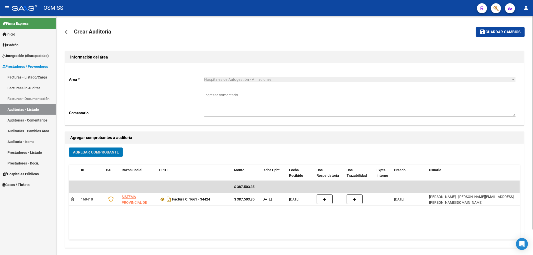
click at [497, 29] on button "save Guardar cambios" at bounding box center [500, 31] width 49 height 9
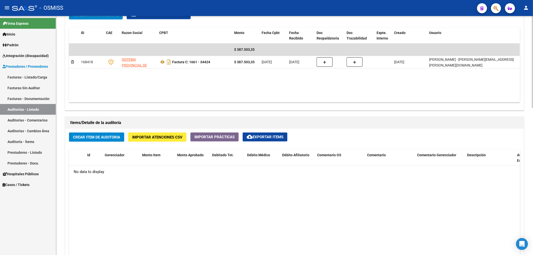
scroll to position [267, 0]
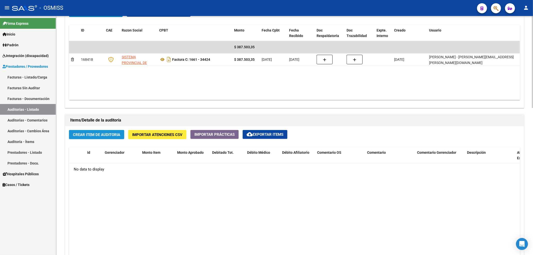
click at [101, 134] on span "Crear Item de Auditoria" at bounding box center [96, 135] width 47 height 5
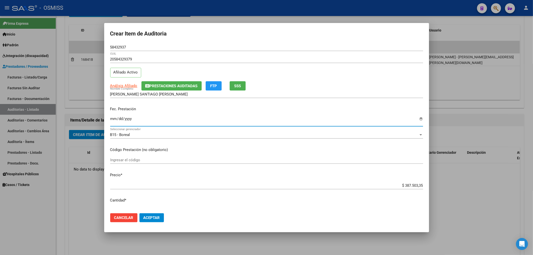
click at [114, 119] on input "Ingresar la fecha" at bounding box center [266, 121] width 313 height 8
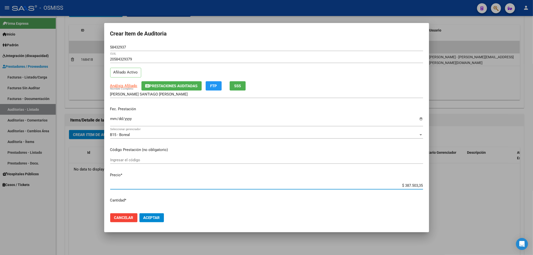
drag, startPoint x: 396, startPoint y: 185, endPoint x: 450, endPoint y: 182, distance: 53.4
click at [449, 182] on div "Crear Item de Auditoria 58432937 Nro Documento 20584329379 CUIL Afiliado Activo…" at bounding box center [266, 127] width 533 height 255
click at [413, 185] on input "$ 42.126,10" at bounding box center [266, 185] width 313 height 5
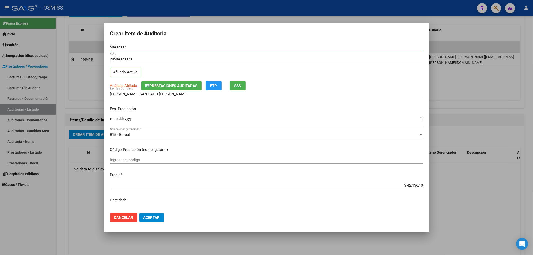
drag, startPoint x: 133, startPoint y: 48, endPoint x: 78, endPoint y: 49, distance: 54.3
click at [82, 47] on div "Crear Item de Auditoria 58432937 Nro Documento 20584329379 CUIL Afiliado Activo…" at bounding box center [266, 127] width 533 height 255
click at [177, 88] on span "Prestaciones Auditadas" at bounding box center [174, 86] width 48 height 5
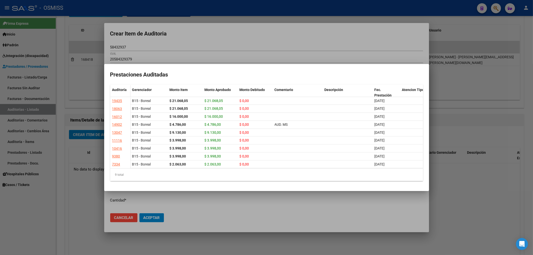
click at [183, 45] on div at bounding box center [266, 127] width 533 height 255
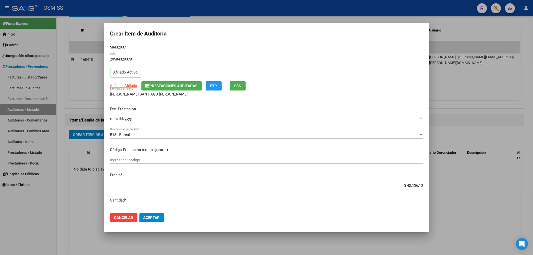
drag, startPoint x: 130, startPoint y: 47, endPoint x: 41, endPoint y: 51, distance: 89.7
click at [51, 40] on div "Crear Item de Auditoria 58432937 Nro Documento 20584329379 CUIL Afiliado Activo…" at bounding box center [266, 127] width 533 height 255
click at [193, 111] on p "Fec. Prestación" at bounding box center [266, 109] width 313 height 6
click at [147, 216] on span "Aceptar" at bounding box center [152, 218] width 17 height 5
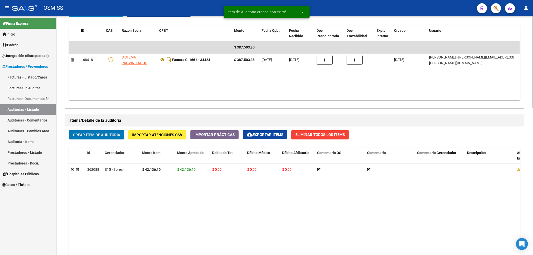
scroll to position [267, 0]
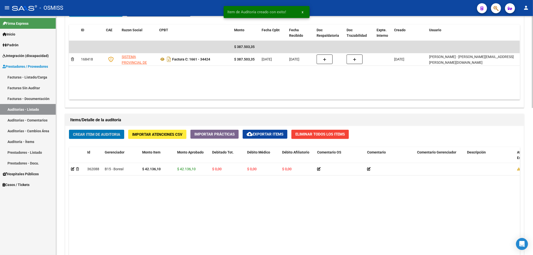
click at [95, 138] on button "Crear Item de Auditoria" at bounding box center [96, 134] width 55 height 9
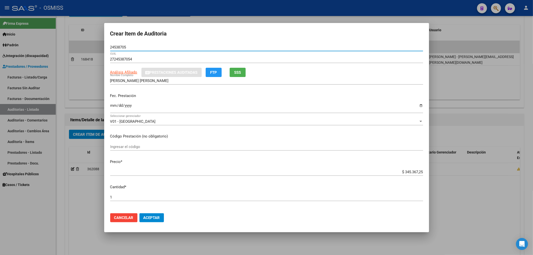
click at [115, 107] on input "Ingresar la fecha" at bounding box center [266, 108] width 313 height 8
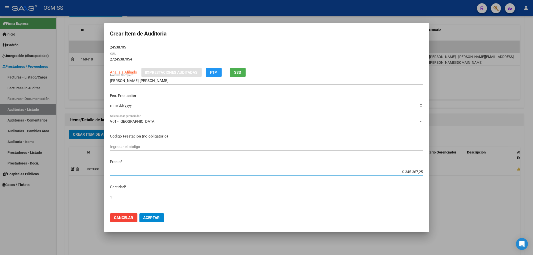
drag, startPoint x: 396, startPoint y: 173, endPoint x: 442, endPoint y: 177, distance: 46.4
click at [442, 177] on div "Crear Item de Auditoria 24538705 Nro Documento 27245387054 CUIL Análisis Afilia…" at bounding box center [266, 127] width 533 height 255
drag, startPoint x: 130, startPoint y: 48, endPoint x: 49, endPoint y: 42, distance: 80.5
click at [75, 44] on div "Crear Item de Auditoria 24538705 Nro Documento 27245387054 CUIL Análisis Afilia…" at bounding box center [266, 127] width 533 height 255
click at [207, 102] on div "[DATE] Ingresar la fecha" at bounding box center [266, 107] width 313 height 11
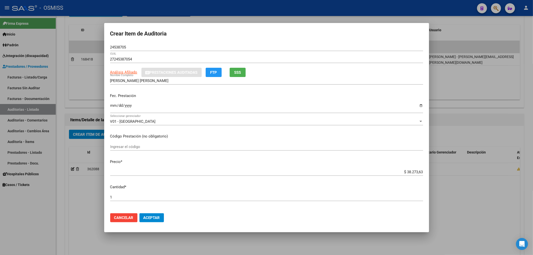
click at [191, 103] on div "[DATE] Ingresar la fecha" at bounding box center [266, 107] width 313 height 11
drag, startPoint x: 126, startPoint y: 47, endPoint x: 90, endPoint y: 46, distance: 35.5
click at [94, 44] on div "Crear Item de Auditoria 24538705 Nro Documento 27245387054 CUIL Análisis Afilia…" at bounding box center [266, 127] width 533 height 255
click at [196, 100] on div "Fec. Prestación [DATE] Ingresar la fecha" at bounding box center [266, 103] width 313 height 29
click at [157, 216] on span "Aceptar" at bounding box center [152, 218] width 17 height 5
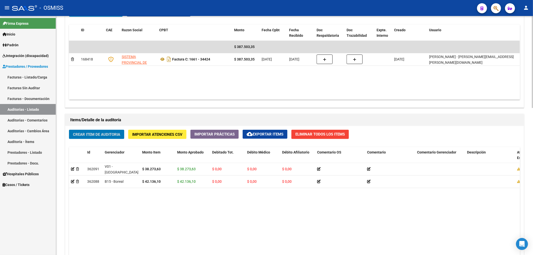
click at [113, 131] on button "Crear Item de Auditoria" at bounding box center [96, 134] width 55 height 9
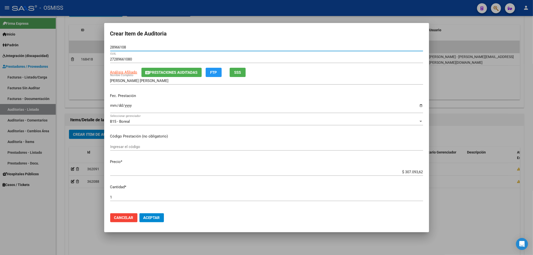
click at [113, 104] on input "Ingresar la fecha" at bounding box center [266, 108] width 313 height 8
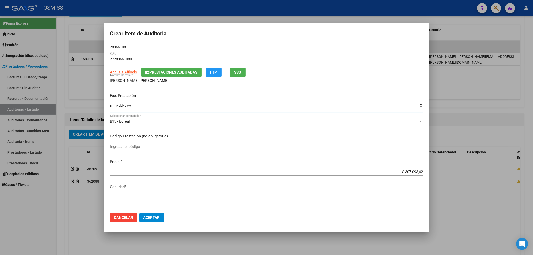
drag, startPoint x: 392, startPoint y: 173, endPoint x: 460, endPoint y: 171, distance: 67.8
click at [456, 171] on div "Crear Item de Auditoria 28966108 Nro Documento 27289661080 CUIL Análisis Afilia…" at bounding box center [266, 127] width 533 height 255
drag, startPoint x: 130, startPoint y: 49, endPoint x: 91, endPoint y: 47, distance: 38.8
click at [91, 47] on div "Crear Item de Auditoria 28966108 Nro Documento 27289661080 CUIL Análisis Afilia…" at bounding box center [266, 127] width 533 height 255
click at [141, 49] on input "28966108" at bounding box center [266, 47] width 313 height 5
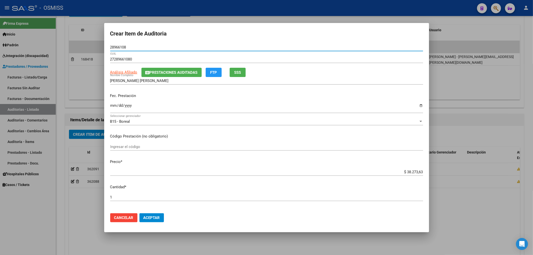
drag, startPoint x: 130, startPoint y: 46, endPoint x: 99, endPoint y: 47, distance: 30.8
click at [99, 47] on div "Crear Item de Auditoria 28966108 Nro Documento 27289661080 CUIL Análisis Afilia…" at bounding box center [266, 127] width 533 height 255
click at [187, 108] on input "[DATE]" at bounding box center [266, 108] width 313 height 8
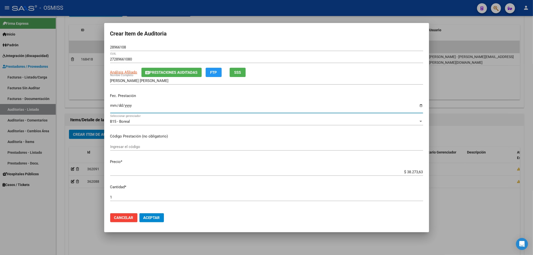
click at [158, 68] on button "Prestaciones Auditadas" at bounding box center [172, 72] width 60 height 9
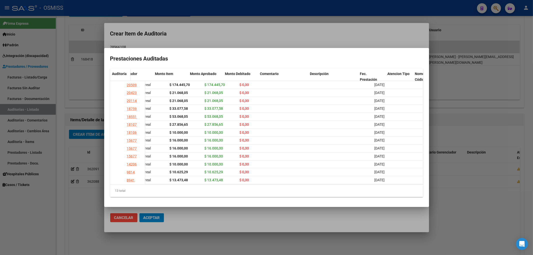
scroll to position [0, 97]
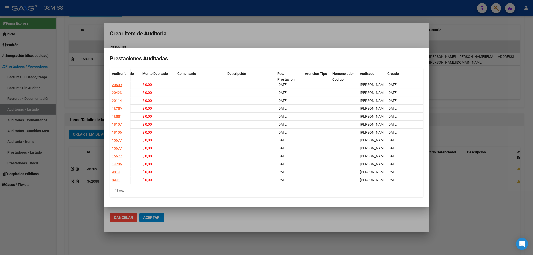
click at [202, 33] on div at bounding box center [266, 127] width 533 height 255
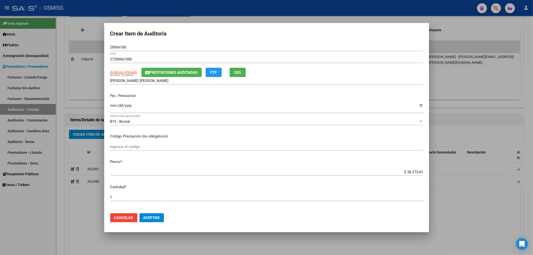
click at [160, 218] on span "Aceptar" at bounding box center [152, 218] width 17 height 5
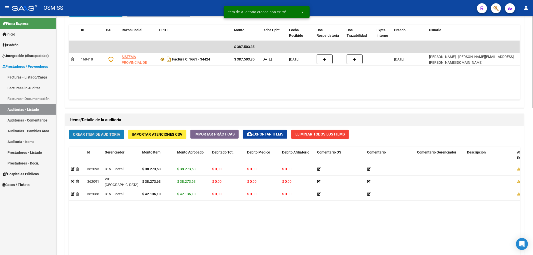
click at [100, 135] on span "Crear Item de Auditoria" at bounding box center [96, 134] width 47 height 5
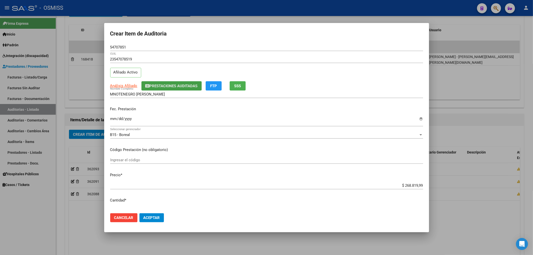
click at [157, 84] on span "Prestaciones Auditadas" at bounding box center [174, 86] width 48 height 5
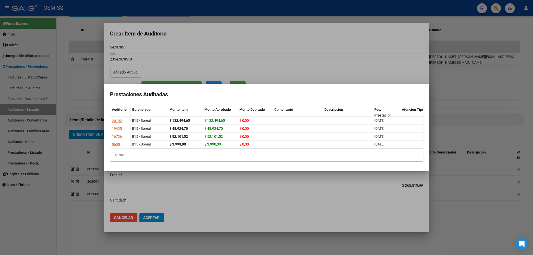
click at [186, 46] on div at bounding box center [266, 127] width 533 height 255
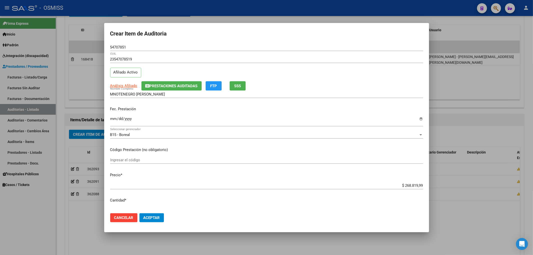
click at [115, 119] on input "Ingresar la fecha" at bounding box center [266, 121] width 313 height 8
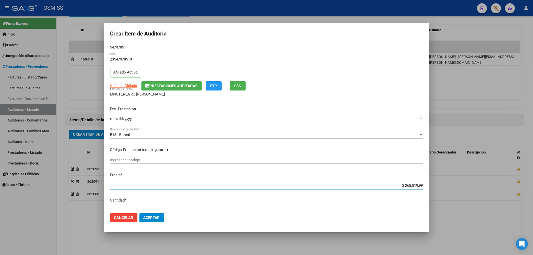
drag, startPoint x: 393, startPoint y: 186, endPoint x: 444, endPoint y: 186, distance: 51.3
click at [444, 186] on div "Crear Item de Auditoria 54707851 Nro Documento 23547078519 CUIL Afiliado Activo…" at bounding box center [266, 127] width 533 height 255
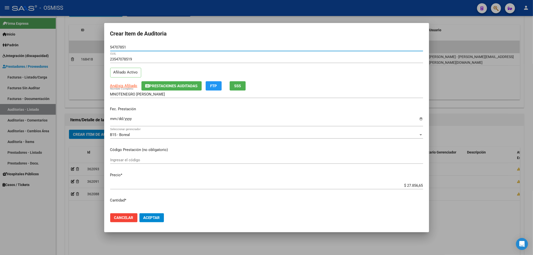
drag, startPoint x: 128, startPoint y: 47, endPoint x: 76, endPoint y: 51, distance: 51.9
click at [87, 48] on div "Crear Item de Auditoria 54707851 Nro Documento 23547078519 CUIL Afiliado Activo…" at bounding box center [266, 127] width 533 height 255
click at [167, 84] on span "Prestaciones Auditadas" at bounding box center [174, 86] width 48 height 5
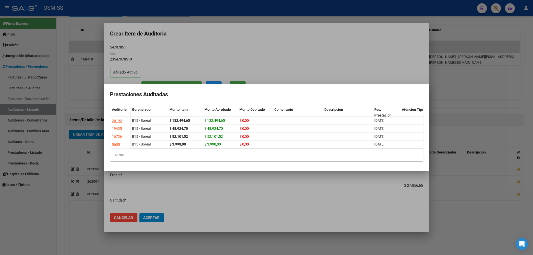
click at [216, 42] on div at bounding box center [266, 127] width 533 height 255
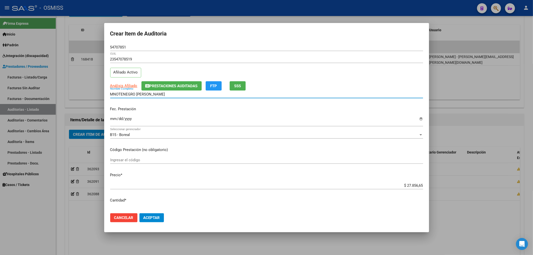
click at [112, 93] on input "MNOTENEGRO [PERSON_NAME]" at bounding box center [266, 94] width 313 height 5
click at [115, 95] on input "MNOTENEGRO [PERSON_NAME]" at bounding box center [266, 94] width 313 height 5
click at [121, 95] on input "MONOTENEGRO [PERSON_NAME]" at bounding box center [266, 94] width 313 height 5
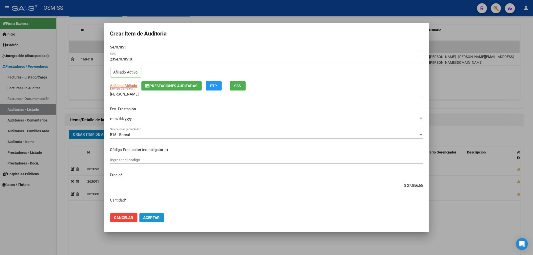
click at [155, 218] on span "Aceptar" at bounding box center [152, 218] width 17 height 5
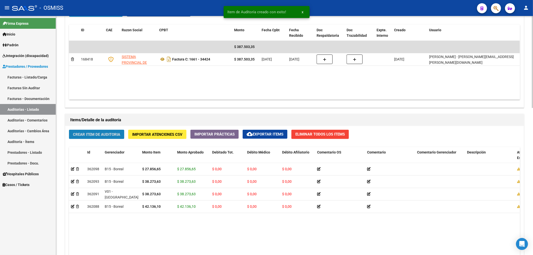
click at [119, 136] on span "Crear Item de Auditoria" at bounding box center [96, 134] width 47 height 5
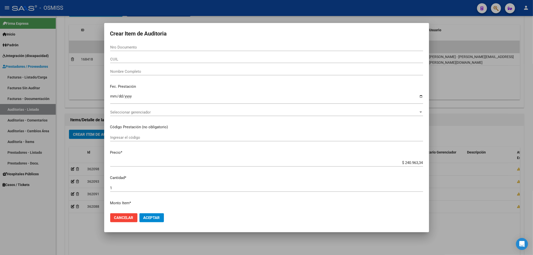
click at [185, 83] on div "Fec. Prestación Ingresar la fecha" at bounding box center [266, 94] width 313 height 29
click at [130, 46] on input "Nro Documento" at bounding box center [266, 47] width 313 height 5
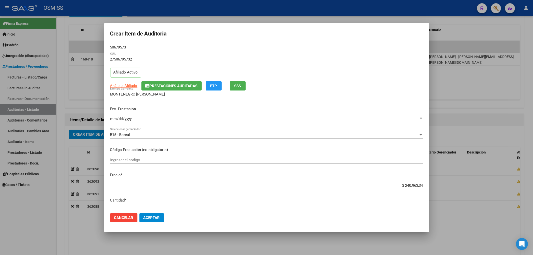
click at [112, 119] on input "Ingresar la fecha" at bounding box center [266, 121] width 313 height 8
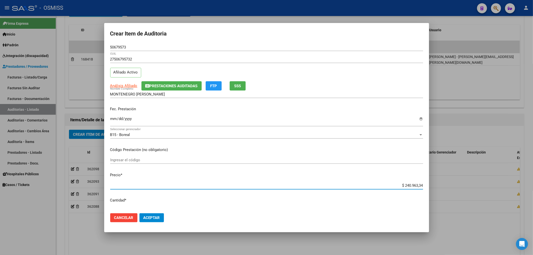
drag, startPoint x: 393, startPoint y: 186, endPoint x: 488, endPoint y: 187, distance: 95.8
click at [488, 187] on div "Crear Item de Auditoria 50679573 Nro Documento 27506795732 CUIL Afiliado Activo…" at bounding box center [266, 127] width 533 height 255
click at [168, 88] on span "Prestaciones Auditadas" at bounding box center [174, 86] width 48 height 5
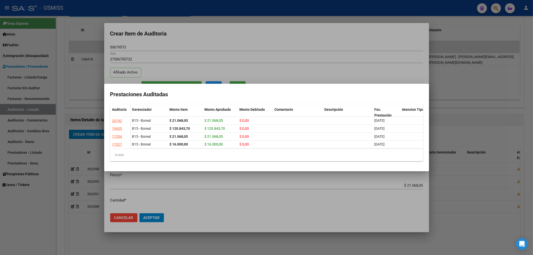
click at [222, 40] on div at bounding box center [266, 127] width 533 height 255
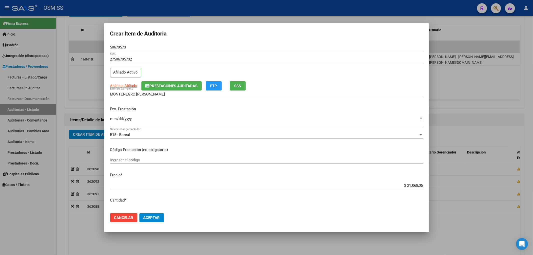
click at [157, 216] on span "Aceptar" at bounding box center [152, 218] width 17 height 5
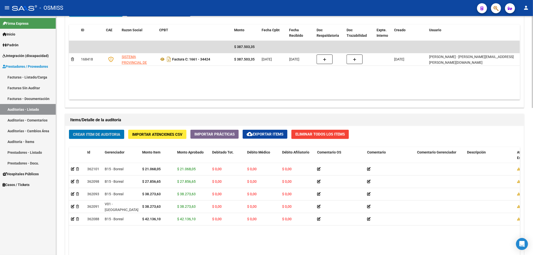
click at [115, 136] on span "Crear Item de Auditoria" at bounding box center [96, 134] width 47 height 5
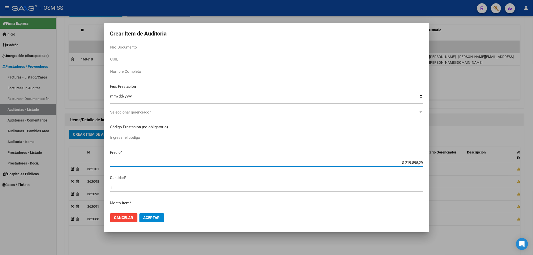
drag, startPoint x: 393, startPoint y: 163, endPoint x: 454, endPoint y: 168, distance: 62.0
click at [457, 167] on div "Crear Item de Auditoria Nro Documento CUIL Nombre Completo Fec. Prestación Ingr…" at bounding box center [266, 127] width 533 height 255
click at [131, 46] on input "Nro Documento" at bounding box center [266, 47] width 313 height 5
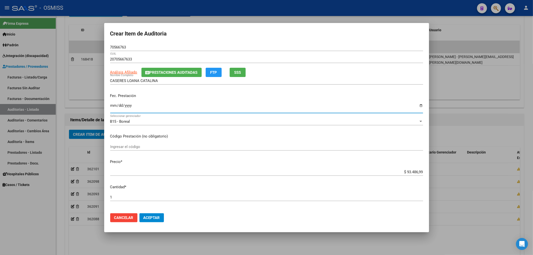
click at [116, 107] on input "Ingresar la fecha" at bounding box center [266, 108] width 313 height 8
click at [218, 138] on p "Código Prestación (no obligatorio)" at bounding box center [266, 137] width 313 height 6
click at [127, 52] on div "70566763 Nro Documento" at bounding box center [266, 50] width 313 height 12
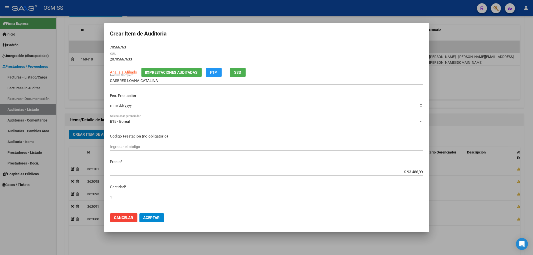
drag, startPoint x: 127, startPoint y: 48, endPoint x: 91, endPoint y: 49, distance: 36.0
click at [80, 46] on div "Crear Item de Auditoria 70566763 Nro Documento 20705667633 CUIL Análisis Afilia…" at bounding box center [266, 127] width 533 height 255
click at [178, 72] on span "Prestaciones Auditadas" at bounding box center [174, 72] width 48 height 5
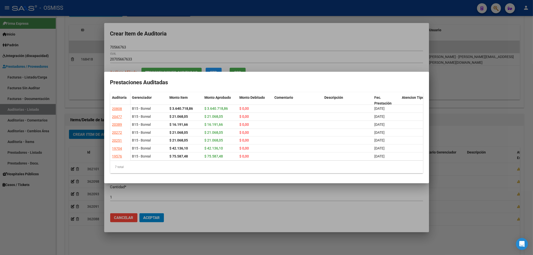
click at [250, 48] on div at bounding box center [266, 127] width 533 height 255
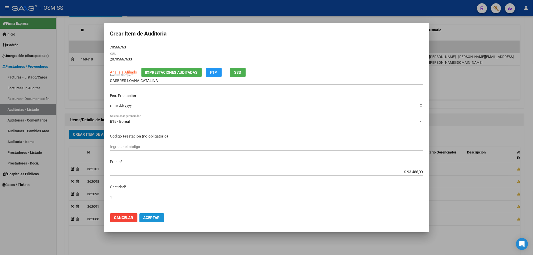
click at [158, 217] on span "Aceptar" at bounding box center [152, 218] width 17 height 5
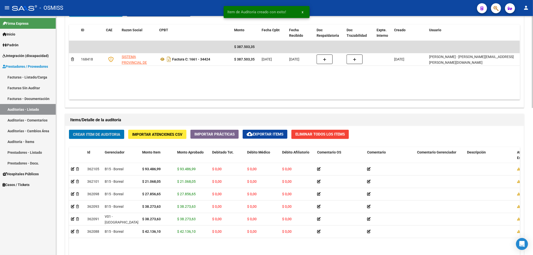
click at [113, 137] on span "Crear Item de Auditoria" at bounding box center [96, 134] width 47 height 5
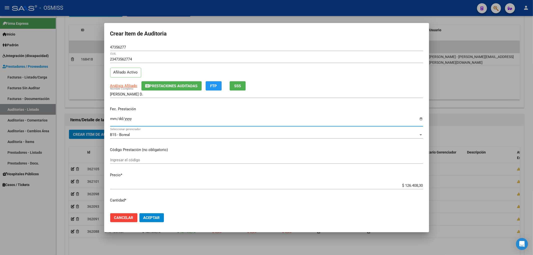
click at [114, 118] on input "Ingresar la fecha" at bounding box center [266, 121] width 313 height 8
drag, startPoint x: 118, startPoint y: 51, endPoint x: 121, endPoint y: 51, distance: 3.5
click at [117, 50] on div "47356277 Nro Documento" at bounding box center [266, 50] width 313 height 12
click at [130, 48] on input "47356277" at bounding box center [266, 47] width 313 height 5
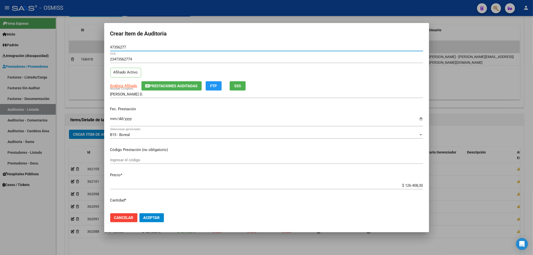
drag, startPoint x: 121, startPoint y: 47, endPoint x: 88, endPoint y: 46, distance: 33.8
click at [88, 46] on div "Crear Item de Auditoria 47356277 Nro Documento 23473562774 CUIL Afiliado Activo…" at bounding box center [266, 127] width 533 height 255
click at [194, 115] on div "Fec. Prestación [DATE] Ingresar la fecha" at bounding box center [266, 117] width 313 height 29
drag, startPoint x: 131, startPoint y: 46, endPoint x: 110, endPoint y: 47, distance: 21.0
click at [110, 47] on mat-dialog-content "47356277 Nro Documento 23473562774 CUIL Afiliado Activo Análisis Afiliado Prest…" at bounding box center [266, 127] width 325 height 166
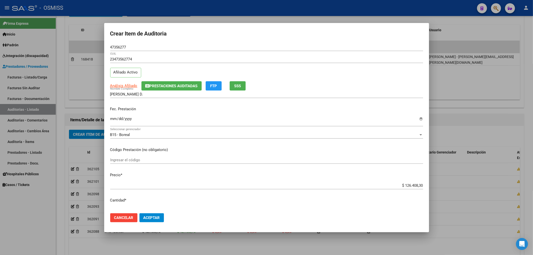
drag, startPoint x: 196, startPoint y: 116, endPoint x: 196, endPoint y: 122, distance: 6.0
click at [196, 116] on div "[DATE] Ingresar la fecha" at bounding box center [266, 121] width 313 height 11
click at [158, 220] on button "Aceptar" at bounding box center [152, 217] width 25 height 9
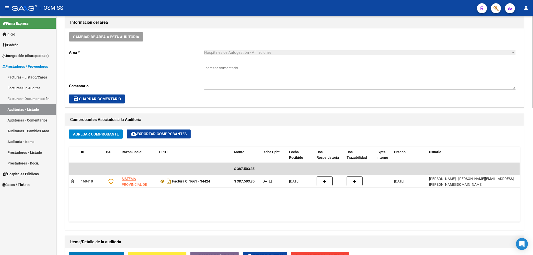
scroll to position [133, 0]
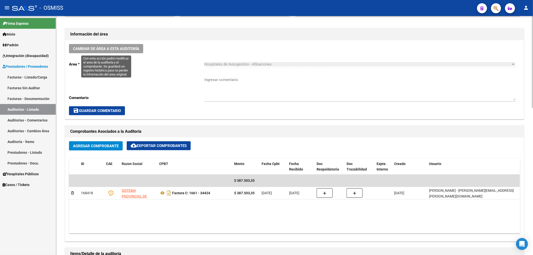
click at [126, 51] on button "Cambiar de área a esta auditoría" at bounding box center [106, 48] width 74 height 9
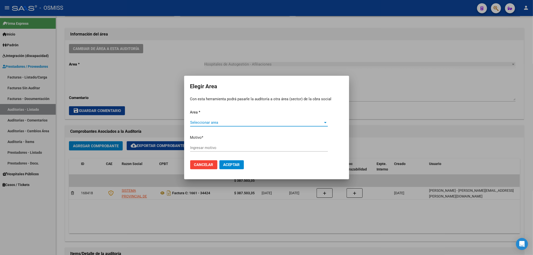
click at [201, 124] on span "Seleccionar area" at bounding box center [256, 122] width 133 height 5
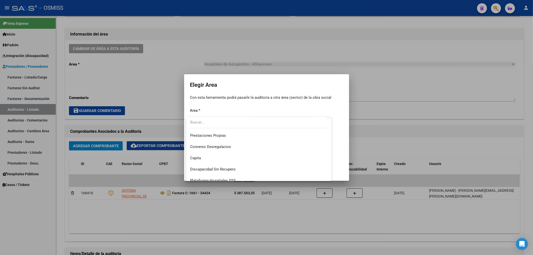
scroll to position [67, 0]
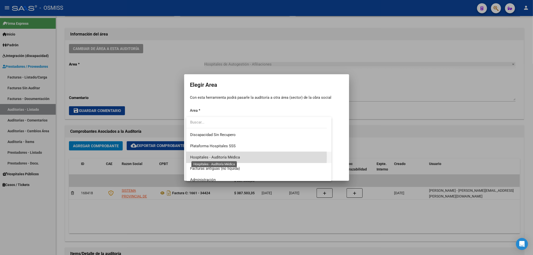
click at [217, 157] on span "Hospitales - Auditoría Médica" at bounding box center [215, 157] width 50 height 5
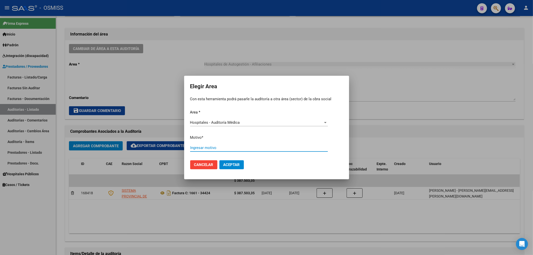
click at [210, 148] on input "Ingresar motivo" at bounding box center [259, 148] width 138 height 5
click at [238, 169] on button "Aceptar" at bounding box center [232, 164] width 25 height 9
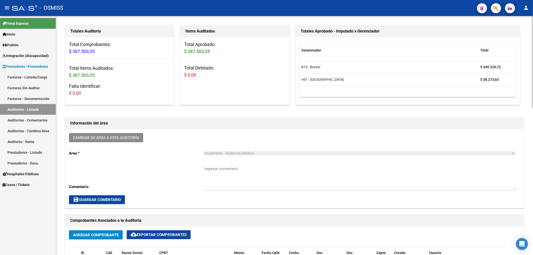
scroll to position [0, 0]
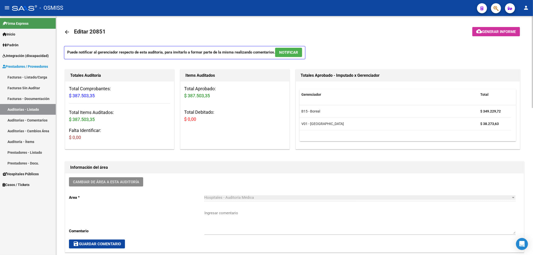
click at [69, 31] on mat-icon "arrow_back" at bounding box center [67, 32] width 6 height 6
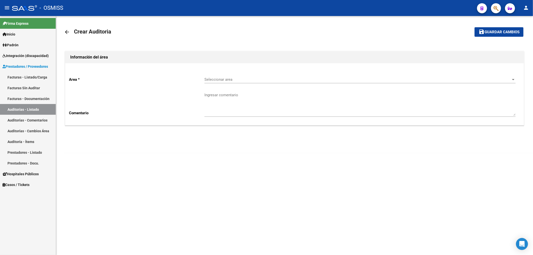
click at [207, 79] on span "Seleccionar area" at bounding box center [358, 79] width 307 height 5
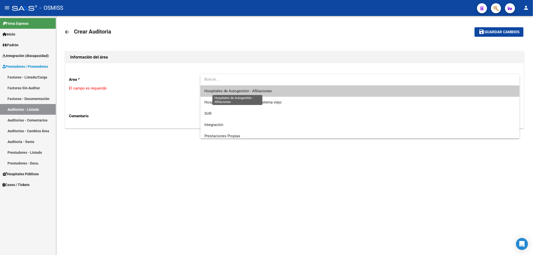
click at [241, 92] on span "Hospitales de Autogestión - Afiliaciones" at bounding box center [239, 91] width 68 height 5
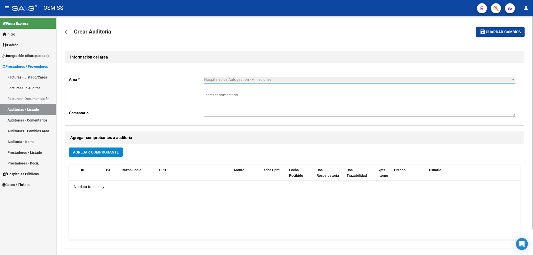
click at [111, 153] on span "Agregar Comprobante" at bounding box center [96, 152] width 46 height 5
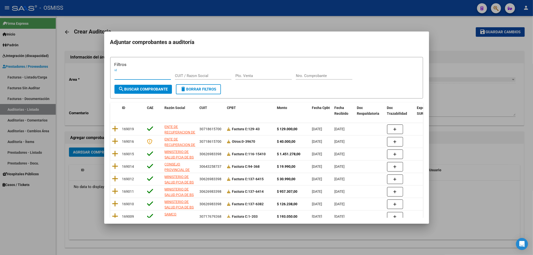
click at [297, 74] on input "Nro. Comprobante" at bounding box center [324, 76] width 57 height 5
paste input "50231"
click at [148, 93] on button "search Buscar Comprobante" at bounding box center [144, 89] width 58 height 9
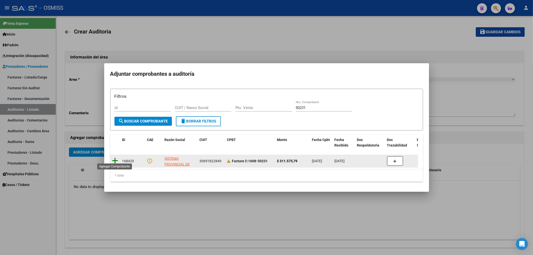
click at [114, 157] on icon at bounding box center [115, 160] width 6 height 7
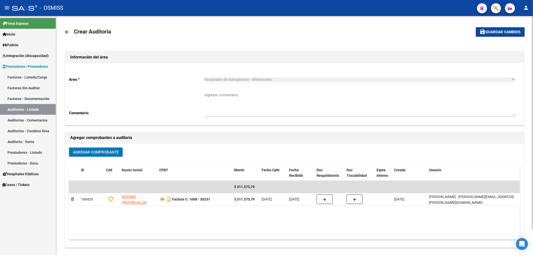
click at [501, 30] on span "Guardar cambios" at bounding box center [503, 32] width 35 height 5
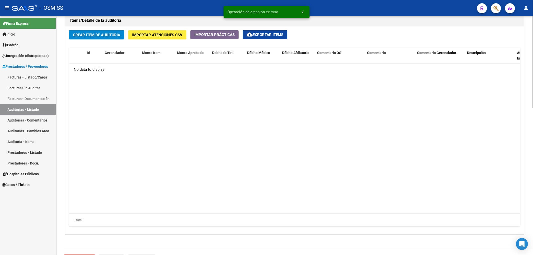
scroll to position [367, 0]
click at [110, 36] on span "Crear Item de Auditoria" at bounding box center [96, 35] width 47 height 5
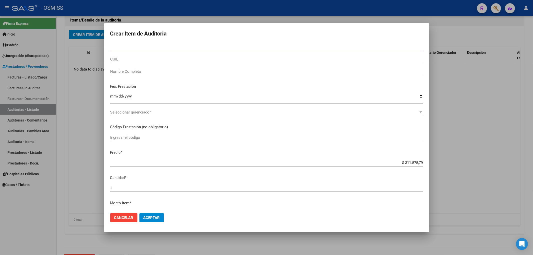
paste input "36998224"
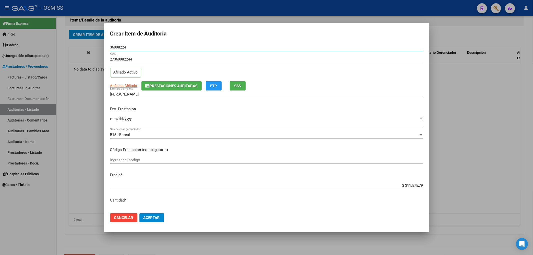
click at [113, 120] on input "Ingresar la fecha" at bounding box center [266, 121] width 313 height 8
drag, startPoint x: 388, startPoint y: 190, endPoint x: 393, endPoint y: 188, distance: 5.4
click at [393, 188] on div "$ 311.575,79 Ingresar el precio" at bounding box center [266, 188] width 313 height 12
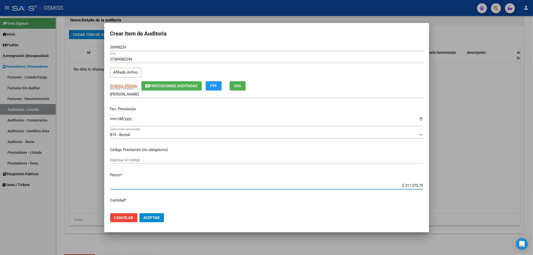
drag, startPoint x: 397, startPoint y: 185, endPoint x: 423, endPoint y: 185, distance: 26.8
click at [423, 185] on mat-dialog-content "36998224 Nro Documento 27369982244 CUIL Afiliado Activo Análisis Afiliado Prest…" at bounding box center [266, 127] width 325 height 166
paste input "21.068,05"
click at [164, 88] on span "Prestaciones Auditadas" at bounding box center [174, 86] width 48 height 5
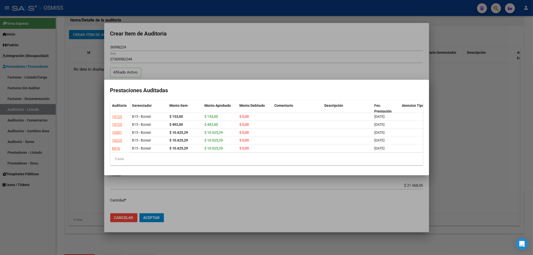
click at [167, 41] on div at bounding box center [266, 127] width 533 height 255
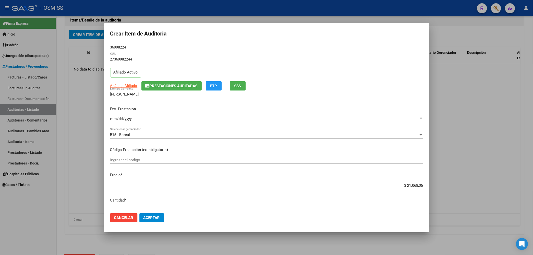
drag, startPoint x: 131, startPoint y: 48, endPoint x: 72, endPoint y: 38, distance: 59.3
click at [86, 41] on div "Crear Item de Auditoria 36998224 Nro Documento 27369982244 CUIL Afiliado Activo…" at bounding box center [266, 127] width 533 height 255
click at [193, 112] on p "Fec. Prestación" at bounding box center [266, 109] width 313 height 6
click at [207, 116] on div "[DATE] Ingresar la fecha" at bounding box center [266, 121] width 313 height 11
click at [154, 214] on button "Aceptar" at bounding box center [152, 217] width 25 height 9
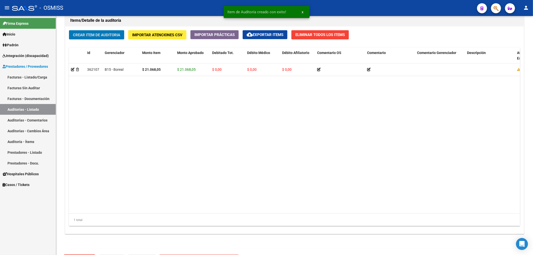
scroll to position [367, 0]
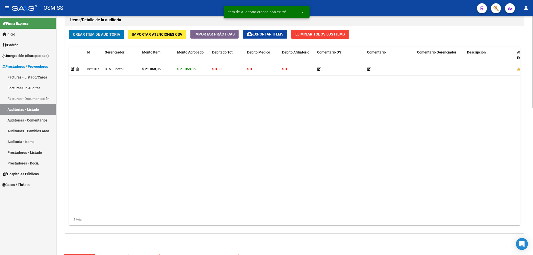
click at [91, 40] on div "Crear Item de Auditoria Importar Atenciones CSV Importar Prácticas cloud_downlo…" at bounding box center [294, 129] width 459 height 207
click at [95, 38] on button "Crear Item de Auditoria" at bounding box center [96, 34] width 55 height 9
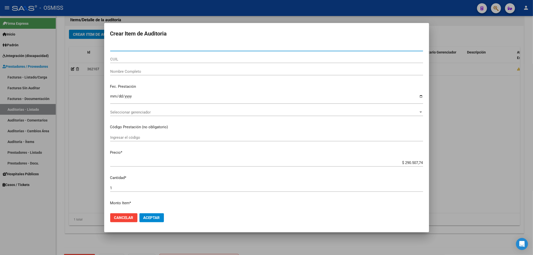
paste input "33056750"
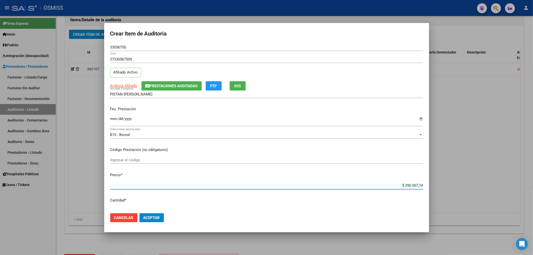
drag, startPoint x: 394, startPoint y: 187, endPoint x: 431, endPoint y: 185, distance: 37.6
click at [431, 186] on div "Crear Item de Auditoria 33056750 Nro Documento 27330567509 CUIL Afiliado Activo…" at bounding box center [266, 127] width 533 height 255
paste input "27.856,65"
click at [112, 121] on input "Ingresar la fecha" at bounding box center [266, 121] width 313 height 8
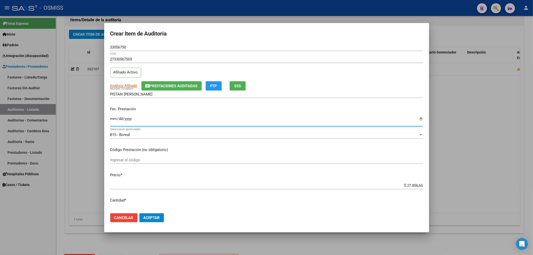
click at [159, 90] on button "Prestaciones Auditadas" at bounding box center [172, 85] width 60 height 9
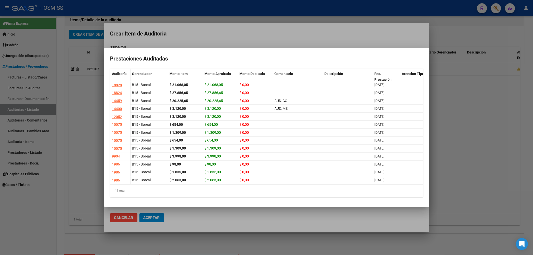
drag, startPoint x: 175, startPoint y: 29, endPoint x: 152, endPoint y: 39, distance: 25.1
click at [175, 29] on div at bounding box center [266, 127] width 533 height 255
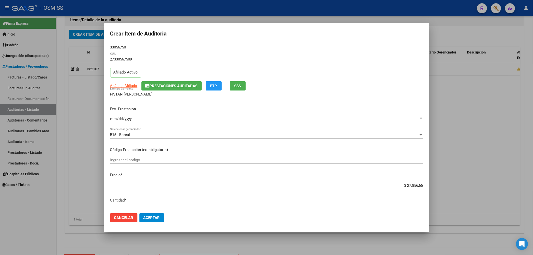
drag, startPoint x: 121, startPoint y: 44, endPoint x: 85, endPoint y: 43, distance: 35.5
click at [87, 43] on div "Crear Item de Auditoria 33056750 Nro Documento 27330567509 CUIL Afiliado Activo…" at bounding box center [266, 127] width 533 height 255
click at [190, 120] on input "[DATE]" at bounding box center [266, 121] width 313 height 8
drag, startPoint x: 127, startPoint y: 47, endPoint x: 73, endPoint y: 47, distance: 54.0
click at [73, 47] on div "Crear Item de Auditoria 33056750 Nro Documento 27330567509 CUIL Afiliado Activo…" at bounding box center [266, 127] width 533 height 255
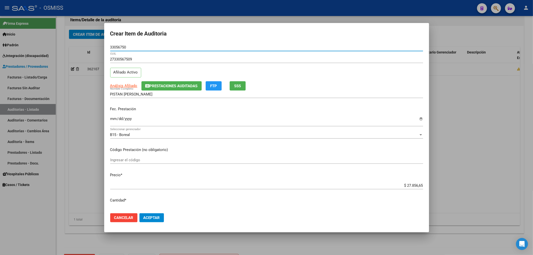
click at [171, 84] on span "Prestaciones Auditadas" at bounding box center [174, 86] width 48 height 5
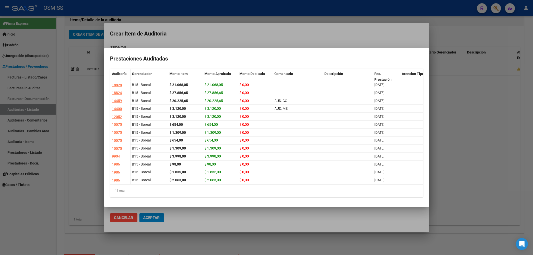
click at [200, 30] on div at bounding box center [266, 127] width 533 height 255
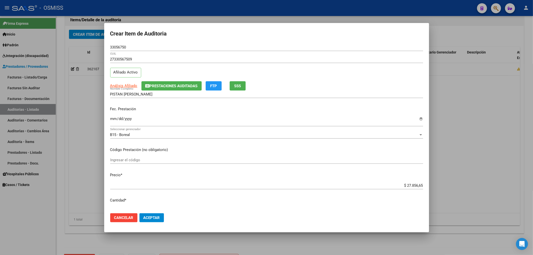
drag, startPoint x: 201, startPoint y: 112, endPoint x: 199, endPoint y: 116, distance: 3.7
click at [201, 112] on p "Fec. Prestación" at bounding box center [266, 109] width 313 height 6
click at [157, 216] on span "Aceptar" at bounding box center [152, 218] width 17 height 5
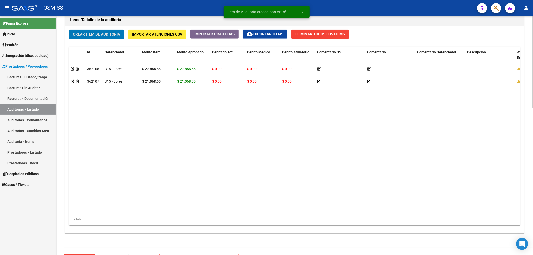
click at [110, 37] on span "Crear Item de Auditoria" at bounding box center [96, 34] width 47 height 5
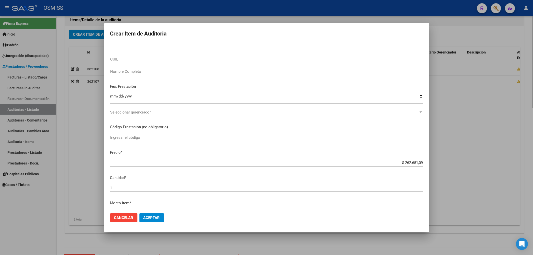
click at [84, 142] on div at bounding box center [266, 127] width 533 height 255
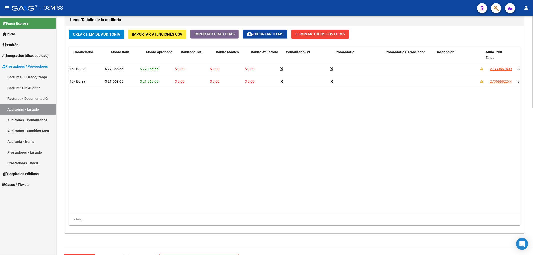
scroll to position [0, 31]
click at [97, 35] on span "Crear Item de Auditoria" at bounding box center [96, 34] width 47 height 5
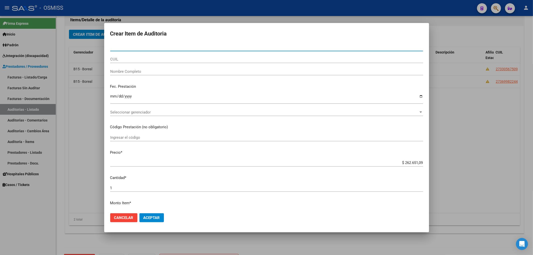
paste input "37457783"
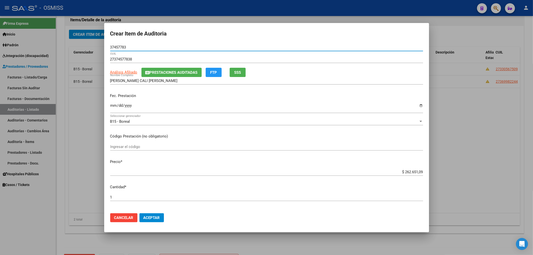
click at [116, 104] on input "Ingresar la fecha" at bounding box center [266, 108] width 313 height 8
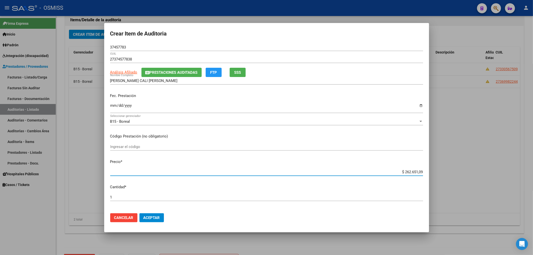
drag, startPoint x: 398, startPoint y: 173, endPoint x: 433, endPoint y: 175, distance: 35.0
click at [433, 175] on div "Crear Item de Auditoria 37457783 Nro Documento 27374577838 CUIL Análisis Afilia…" at bounding box center [266, 127] width 533 height 255
paste input "21.068,05"
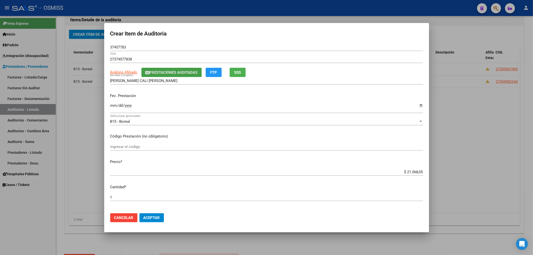
click at [172, 76] on button "Prestaciones Auditadas" at bounding box center [172, 72] width 60 height 9
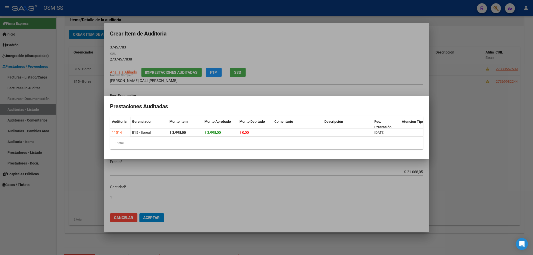
click at [288, 36] on div at bounding box center [266, 127] width 533 height 255
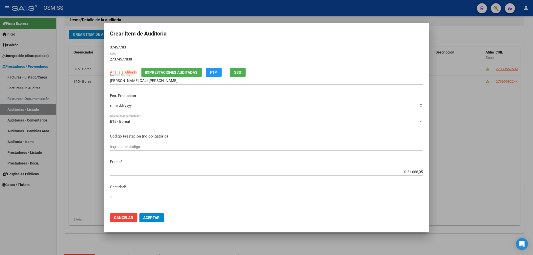
drag, startPoint x: 128, startPoint y: 47, endPoint x: 94, endPoint y: 46, distance: 34.3
click at [94, 46] on div "Crear Item de Auditoria 37457783 Nro Documento 27374577838 CUIL Análisis Afilia…" at bounding box center [266, 127] width 533 height 255
click at [154, 100] on div "Fec. Prestación [DATE] Ingresar la fecha" at bounding box center [266, 103] width 313 height 29
click at [167, 72] on span "Prestaciones Auditadas" at bounding box center [174, 72] width 48 height 5
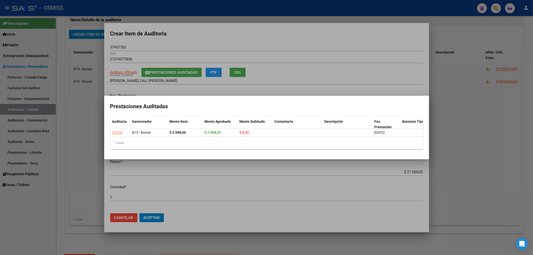
click at [196, 38] on div at bounding box center [266, 127] width 533 height 255
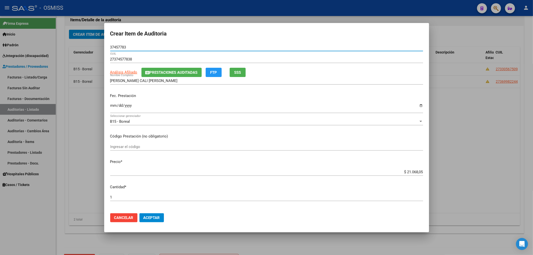
drag, startPoint x: 123, startPoint y: 46, endPoint x: 125, endPoint y: 46, distance: 2.5
click at [122, 46] on input "37457783" at bounding box center [266, 47] width 313 height 5
drag, startPoint x: 131, startPoint y: 47, endPoint x: 106, endPoint y: 46, distance: 25.0
click at [108, 47] on mat-dialog-content "37457783 Nro Documento 27374577838 CUIL Análisis Afiliado Prestaciones Auditada…" at bounding box center [266, 127] width 325 height 166
click at [158, 217] on span "Aceptar" at bounding box center [152, 218] width 17 height 5
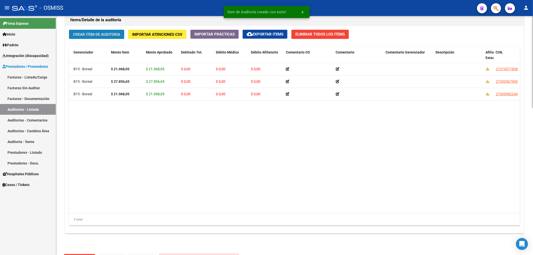
click at [105, 37] on button "Crear Item de Auditoria" at bounding box center [96, 34] width 55 height 9
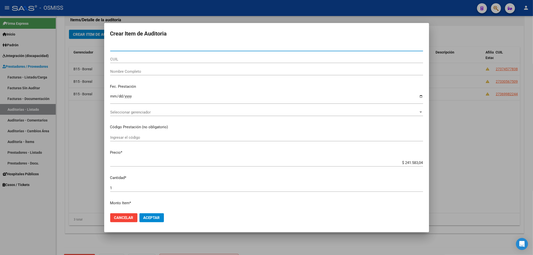
paste input "32200024"
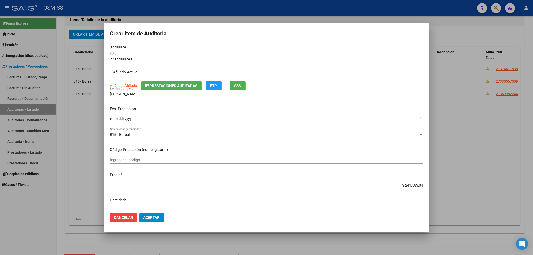
click at [113, 118] on input "Ingresar la fecha" at bounding box center [266, 121] width 313 height 8
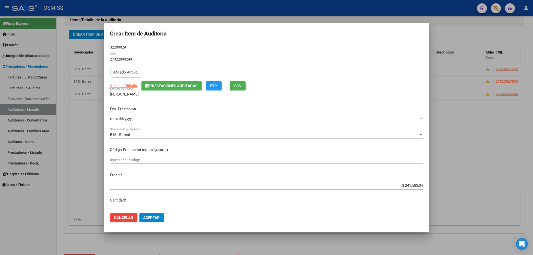
drag, startPoint x: 397, startPoint y: 185, endPoint x: 424, endPoint y: 184, distance: 26.8
click at [423, 184] on mat-dialog-content "32200024 Nro Documento 27322000249 CUIL Afiliado Activo Análisis Afiliado Prest…" at bounding box center [266, 127] width 325 height 166
paste input "38.273,63"
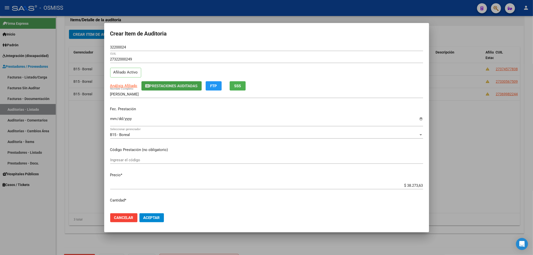
click at [181, 84] on span "Prestaciones Auditadas" at bounding box center [174, 86] width 48 height 5
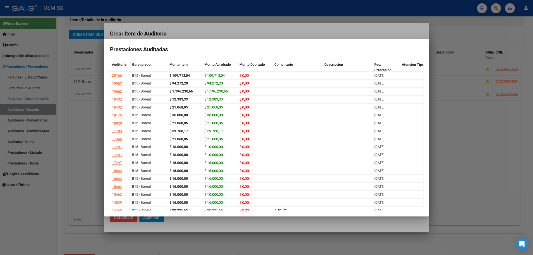
click at [220, 33] on div at bounding box center [266, 127] width 533 height 255
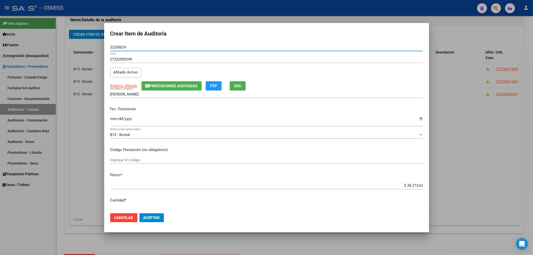
drag, startPoint x: 131, startPoint y: 47, endPoint x: 103, endPoint y: 48, distance: 28.0
click at [103, 48] on div "Crear Item de Auditoria 32200024 Nro Documento 27322000249 CUIL Afiliado Activo…" at bounding box center [266, 127] width 533 height 255
click at [164, 110] on p "Fec. Prestación" at bounding box center [266, 109] width 313 height 6
click at [160, 222] on button "Aceptar" at bounding box center [152, 217] width 25 height 9
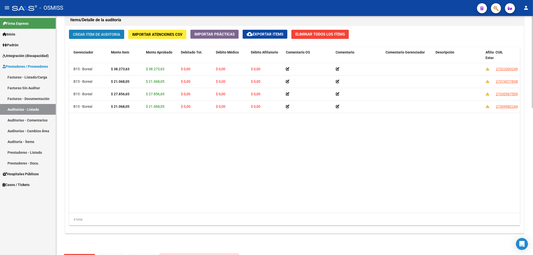
click at [90, 33] on span "Crear Item de Auditoria" at bounding box center [96, 34] width 47 height 5
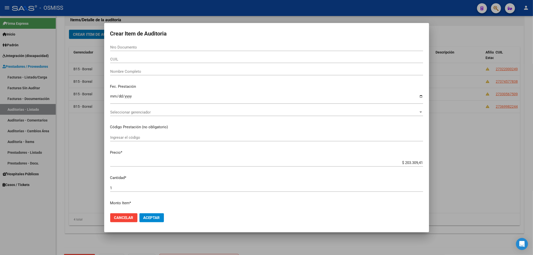
paste input "22699983"
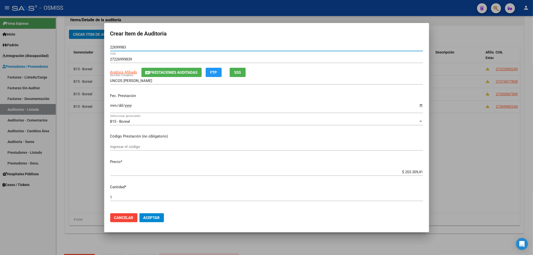
click at [112, 105] on input "Ingresar la fecha" at bounding box center [266, 108] width 313 height 8
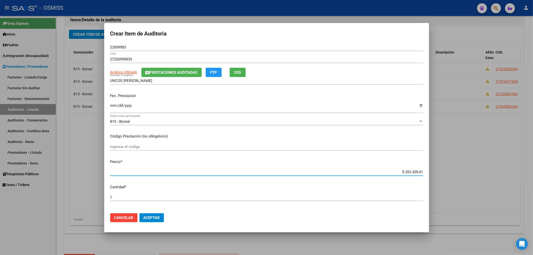
drag, startPoint x: 388, startPoint y: 174, endPoint x: 446, endPoint y: 175, distance: 58.0
click at [446, 175] on div "Crear Item de Auditoria 22699983 Nro Documento 27226999839 CUIL Análisis Afilia…" at bounding box center [266, 127] width 533 height 255
paste input "29.952,87"
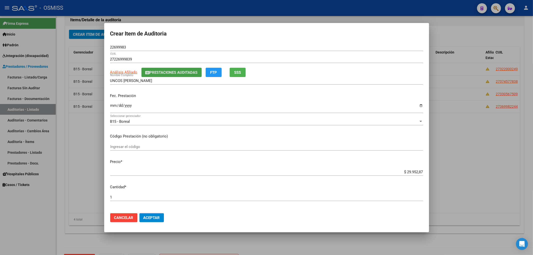
click at [155, 70] on span "Prestaciones Auditadas" at bounding box center [174, 72] width 48 height 5
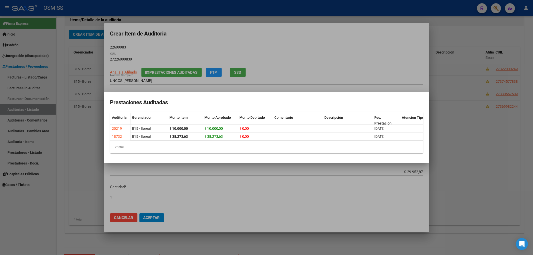
click at [219, 37] on div at bounding box center [266, 127] width 533 height 255
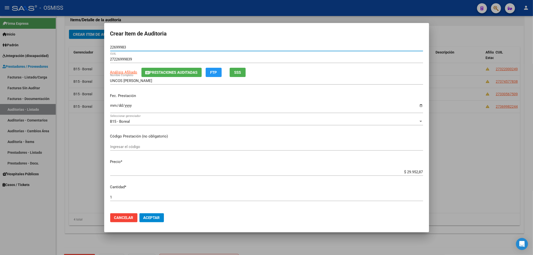
drag, startPoint x: 110, startPoint y: 45, endPoint x: 103, endPoint y: 43, distance: 7.9
click at [103, 43] on div "Crear Item de Auditoria 22699983 Nro Documento 27226999839 CUIL Análisis Afilia…" at bounding box center [266, 127] width 533 height 255
click at [191, 103] on div "[DATE] Ingresar la fecha" at bounding box center [266, 107] width 313 height 11
drag, startPoint x: 175, startPoint y: 105, endPoint x: 249, endPoint y: 183, distance: 107.7
click at [175, 105] on input "[DATE]" at bounding box center [266, 108] width 313 height 8
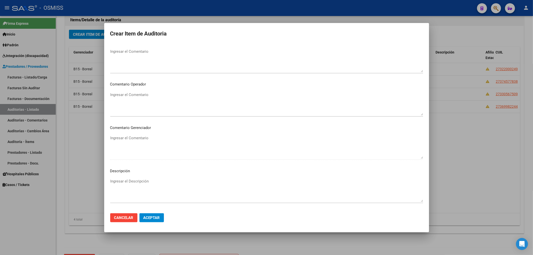
scroll to position [322, 0]
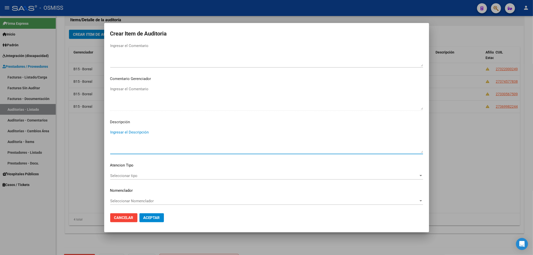
click at [127, 131] on textarea "Ingresar el Descripción" at bounding box center [266, 142] width 313 height 24
paste textarea "BAJA al ../../.. por finalizacion de la cobertura de Desempleo. Resolución Nº 1…"
drag, startPoint x: 134, startPoint y: 131, endPoint x: 123, endPoint y: 133, distance: 11.2
click at [123, 133] on textarea "BAJA al ../../.. por finalizacion de la cobertura de Desempleo. Resolución Nº 1…" at bounding box center [266, 142] width 313 height 24
click at [124, 134] on textarea "BAJA al31/08/2025 por finalizacion de la cobertura de Desempleo. Resolución Nº …" at bounding box center [266, 142] width 313 height 24
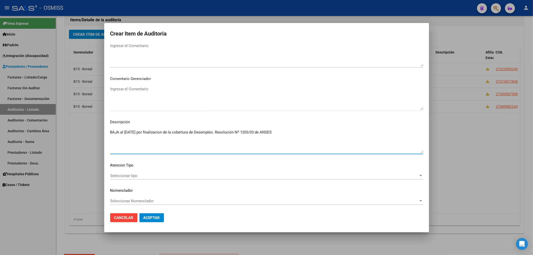
click at [252, 148] on textarea "BAJA al [DATE] por finalizacion de la cobertura de Desempleo. Resolución Nº 120…" at bounding box center [266, 142] width 313 height 24
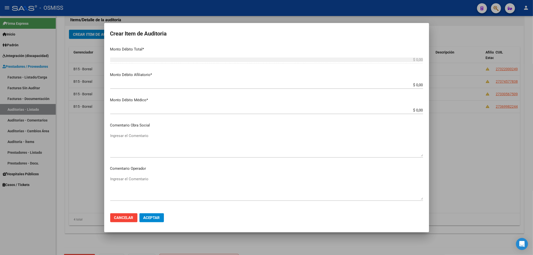
click at [145, 175] on mat-dialog-content "22699983 Nro Documento 27226999839 CUIL Análisis Afiliado Prestaciones Auditada…" at bounding box center [266, 127] width 325 height 166
click at [147, 179] on textarea "Ingresar el Comentario" at bounding box center [266, 188] width 313 height 24
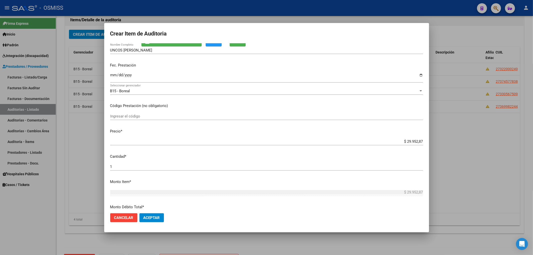
scroll to position [22, 0]
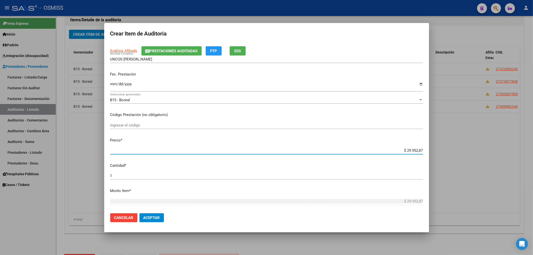
drag, startPoint x: 400, startPoint y: 151, endPoint x: 424, endPoint y: 149, distance: 23.6
click at [424, 149] on mat-dialog-content "22699983 Nro Documento 27226999839 CUIL Análisis Afiliado Prestaciones Auditada…" at bounding box center [266, 127] width 325 height 166
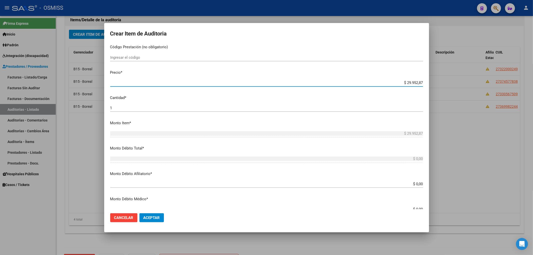
scroll to position [122, 0]
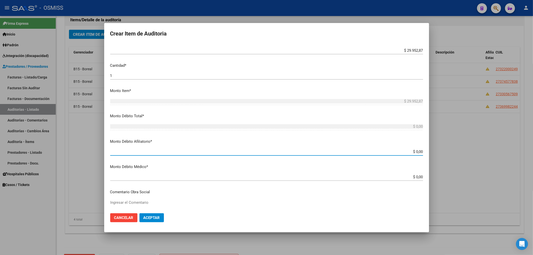
click at [419, 151] on input "$ 0,00" at bounding box center [266, 152] width 313 height 5
paste input "$ 29.952,87"
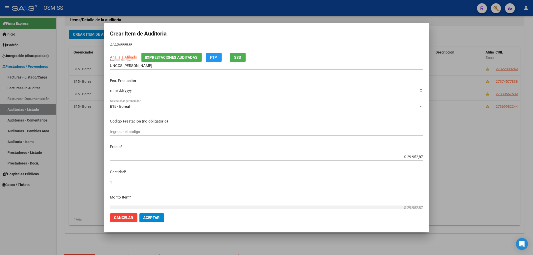
scroll to position [0, 0]
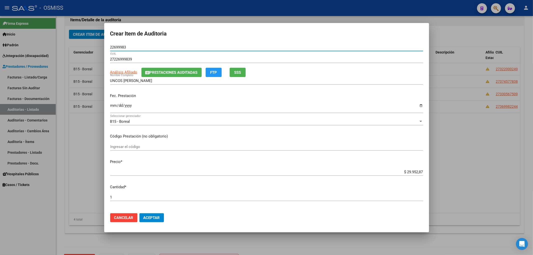
drag, startPoint x: 135, startPoint y: 48, endPoint x: 102, endPoint y: 48, distance: 33.0
click at [102, 48] on div "Crear Item de Auditoria 22699983 Nro Documento 27226999839 CUIL Análisis Afilia…" at bounding box center [266, 127] width 533 height 255
click at [177, 69] on button "Prestaciones Auditadas" at bounding box center [172, 72] width 60 height 9
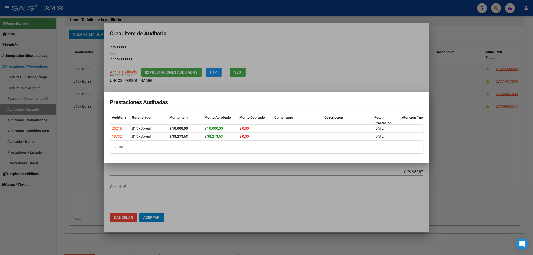
click at [220, 36] on div at bounding box center [266, 127] width 533 height 255
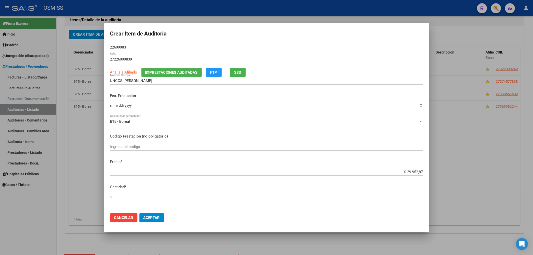
click at [155, 217] on span "Aceptar" at bounding box center [152, 218] width 17 height 5
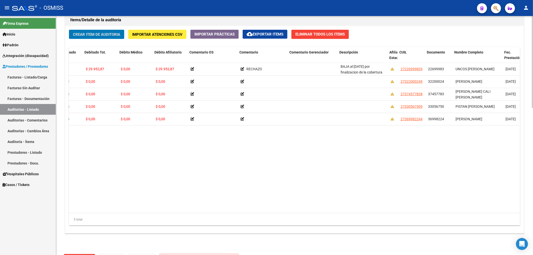
scroll to position [0, 128]
click at [99, 38] on button "Crear Item de Auditoria" at bounding box center [96, 34] width 55 height 9
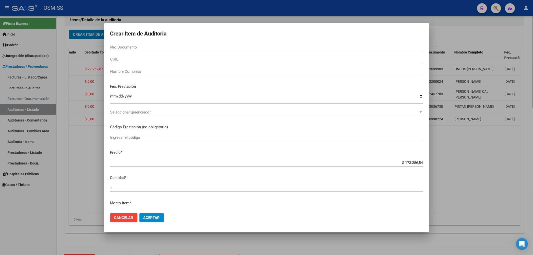
paste input "18090663"
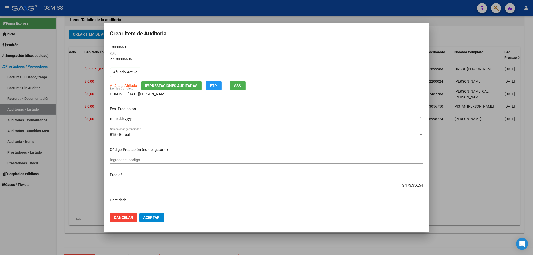
click at [115, 119] on input "Ingresar la fecha" at bounding box center [266, 121] width 313 height 8
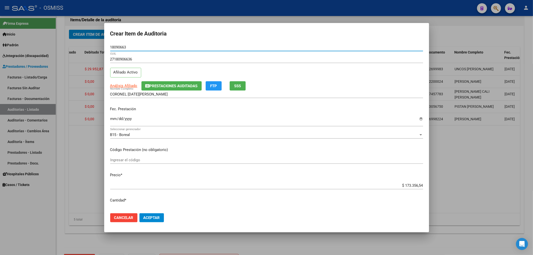
drag, startPoint x: 128, startPoint y: 47, endPoint x: 69, endPoint y: 41, distance: 59.6
click at [69, 41] on div "Crear Item de Auditoria 18090663 Nro Documento 27180906636 CUIL Afiliado Activo…" at bounding box center [266, 127] width 533 height 255
click at [189, 85] on span "Prestaciones Auditadas" at bounding box center [174, 86] width 48 height 5
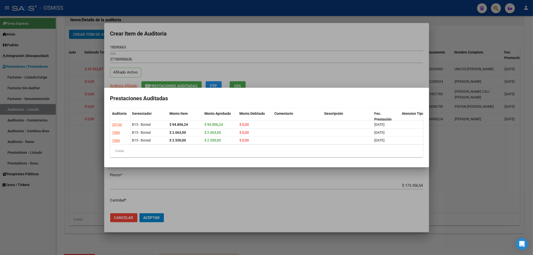
click at [206, 47] on div at bounding box center [266, 127] width 533 height 255
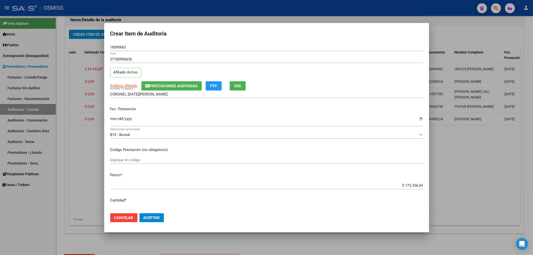
click at [196, 48] on input "18090663" at bounding box center [266, 47] width 313 height 5
click at [29, 39] on div "Crear Item de Auditoria 18090663 Nro Documento 27180906636 CUIL Afiliado Activo…" at bounding box center [266, 127] width 533 height 255
click at [144, 106] on div "Fec. Prestación [DATE] Ingresar la fecha" at bounding box center [266, 117] width 313 height 29
click at [145, 216] on span "Aceptar" at bounding box center [152, 218] width 17 height 5
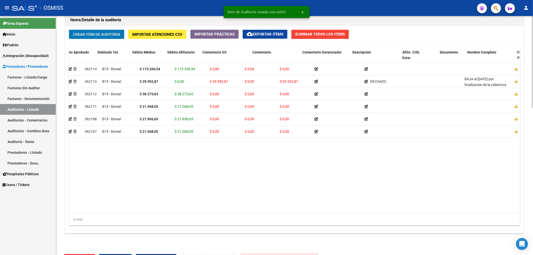
scroll to position [0, 0]
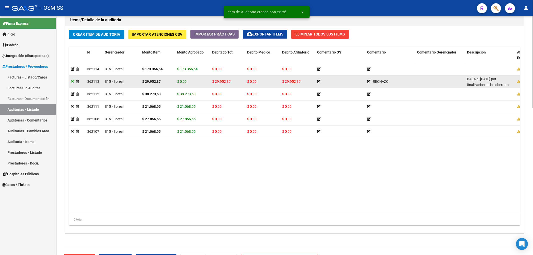
click at [74, 83] on icon at bounding box center [73, 82] width 4 height 4
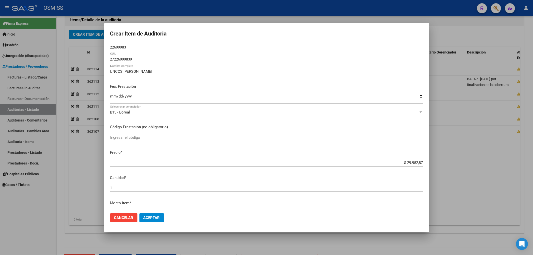
drag, startPoint x: 114, startPoint y: 48, endPoint x: 62, endPoint y: 47, distance: 52.3
click at [61, 46] on div "Crear Item de Auditoria 22699983 Nro Documento 27226999839 CUIL UNCOS [PERSON_N…" at bounding box center [266, 127] width 533 height 255
click at [472, 168] on div at bounding box center [266, 127] width 533 height 255
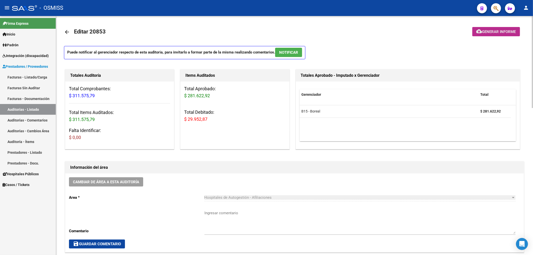
click at [478, 34] on mat-icon "cloud_download" at bounding box center [480, 31] width 6 height 6
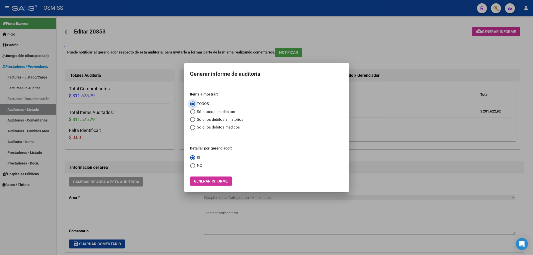
click at [217, 120] on span "Sólo los débitos afiliatorios" at bounding box center [219, 120] width 49 height 6
click at [195, 120] on input "Sólo los débitos afiliatorios" at bounding box center [192, 119] width 5 height 5
click at [221, 184] on button "Generar informe" at bounding box center [211, 181] width 42 height 9
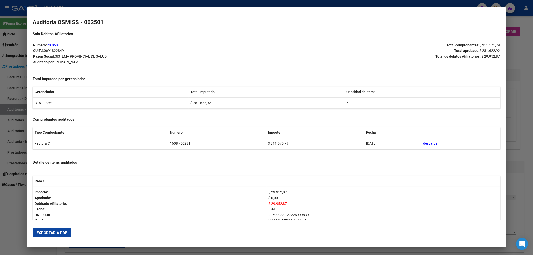
click at [65, 231] on span "Exportar a PDF" at bounding box center [52, 233] width 31 height 5
click at [532, 28] on div at bounding box center [266, 127] width 533 height 255
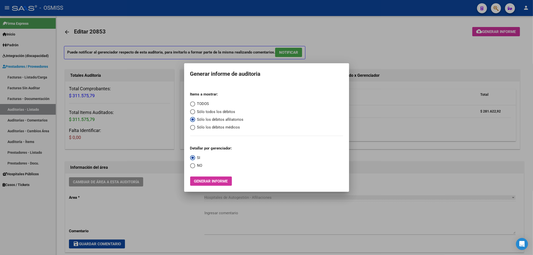
click at [287, 27] on div at bounding box center [266, 127] width 533 height 255
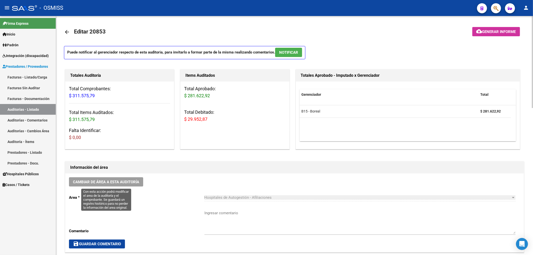
click at [136, 182] on span "Cambiar de área a esta auditoría" at bounding box center [106, 182] width 66 height 5
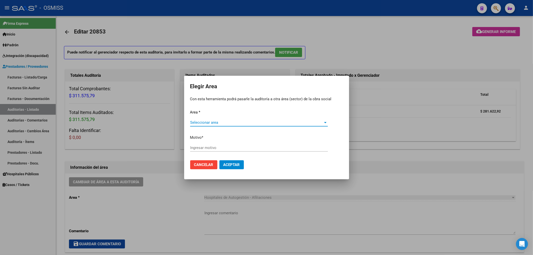
click at [203, 124] on span "Seleccionar area" at bounding box center [256, 122] width 133 height 5
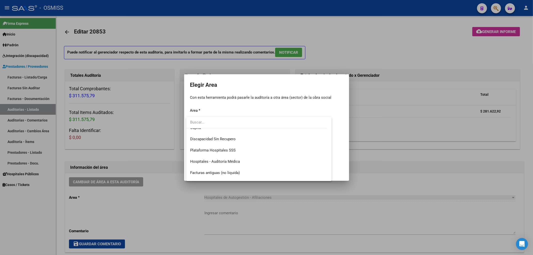
scroll to position [67, 0]
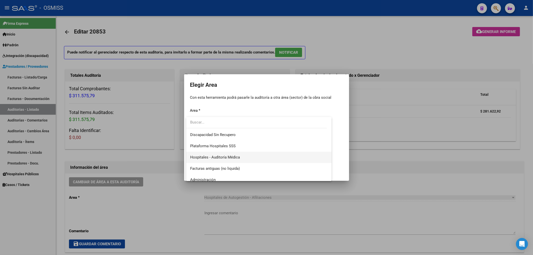
click at [234, 158] on span "Hospitales - Auditoría Médica" at bounding box center [215, 157] width 50 height 5
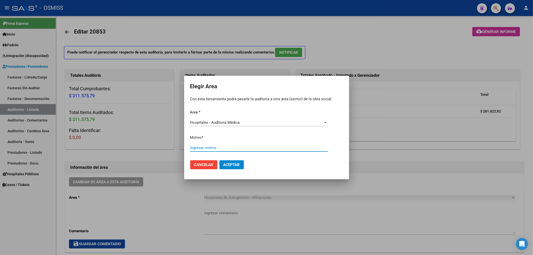
click at [199, 149] on input "Ingresar motivo" at bounding box center [259, 148] width 138 height 5
click at [233, 165] on span "Aceptar" at bounding box center [232, 165] width 17 height 5
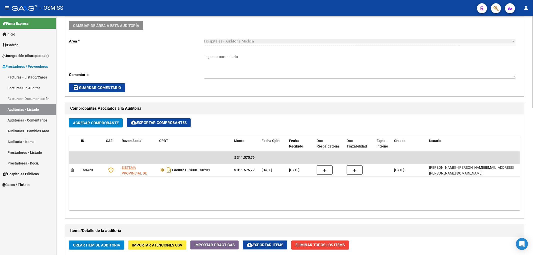
scroll to position [200, 0]
